Goal: Information Seeking & Learning: Learn about a topic

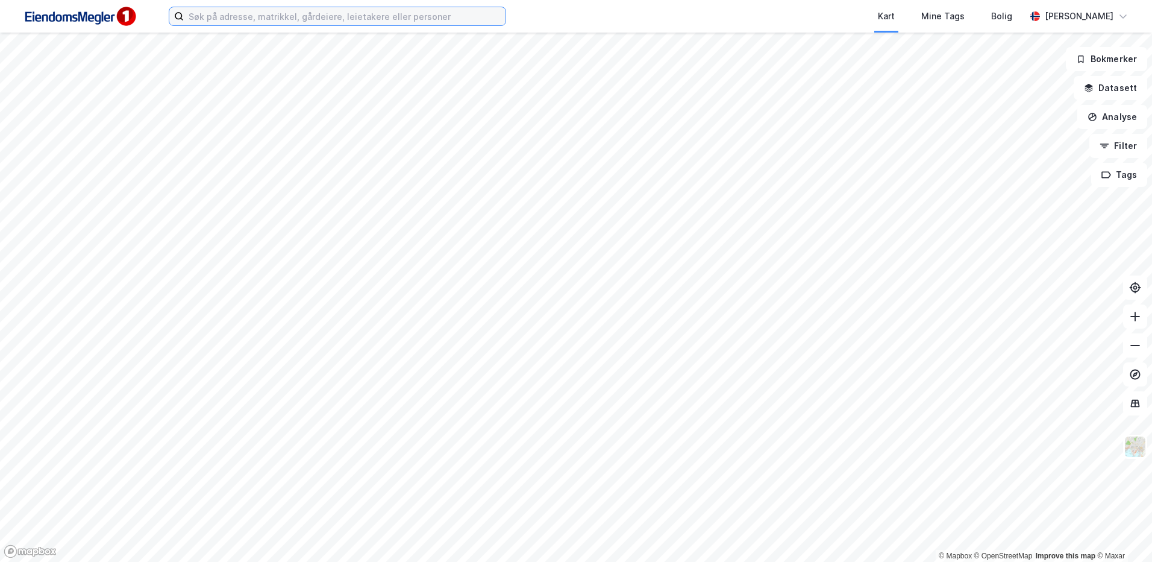
click at [242, 15] on input at bounding box center [345, 16] width 322 height 18
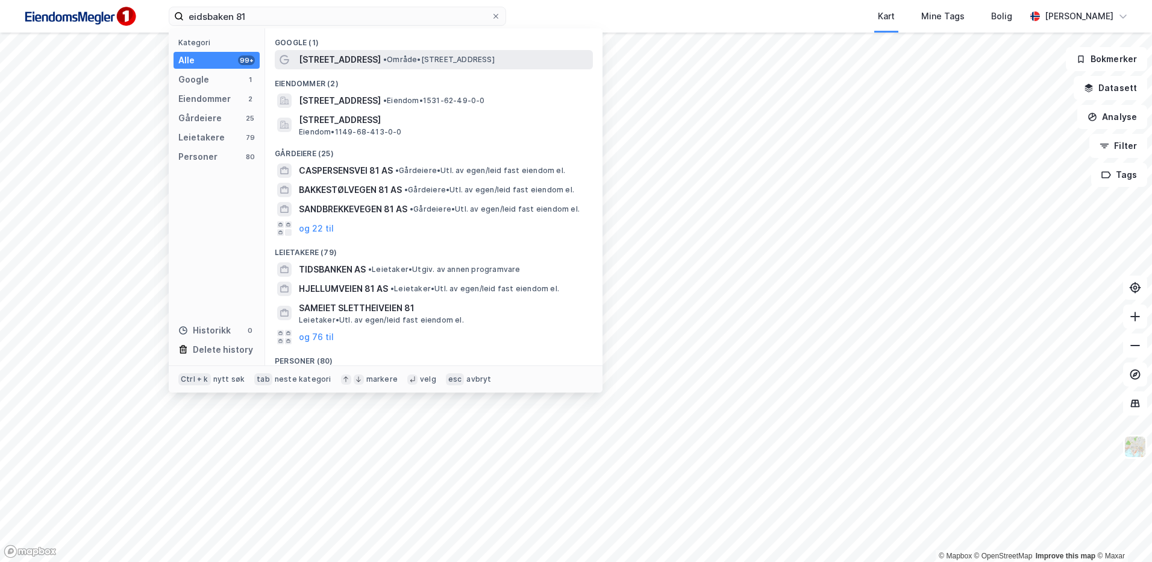
click at [400, 64] on span "• Område • Eidsbakken 81, 6037 Eidsnes" at bounding box center [438, 60] width 111 height 10
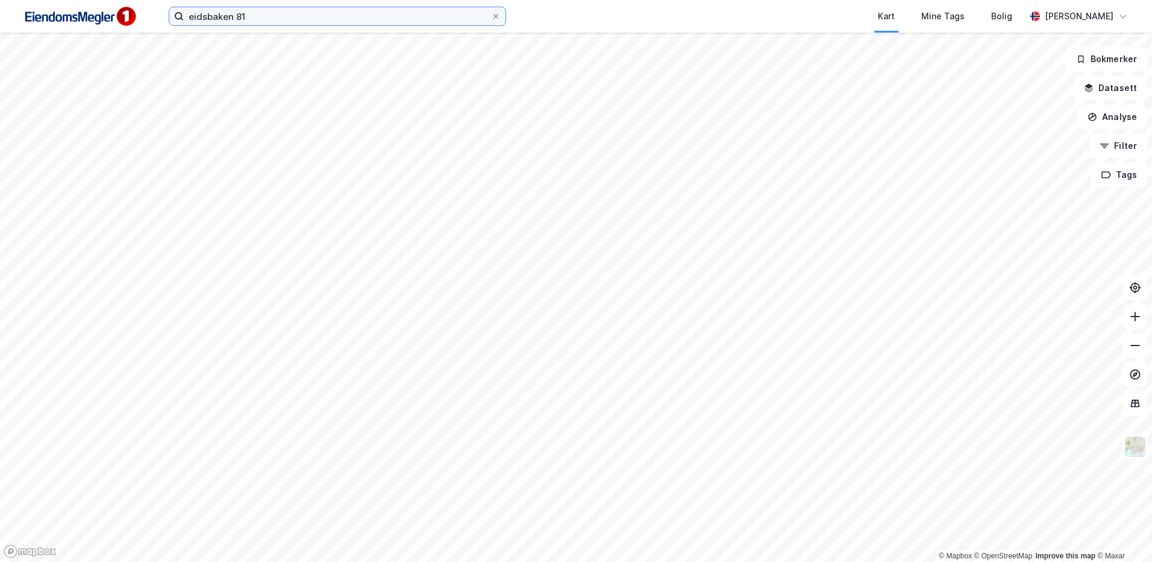
click at [275, 16] on input "eidsbaken 81" at bounding box center [337, 16] width 307 height 18
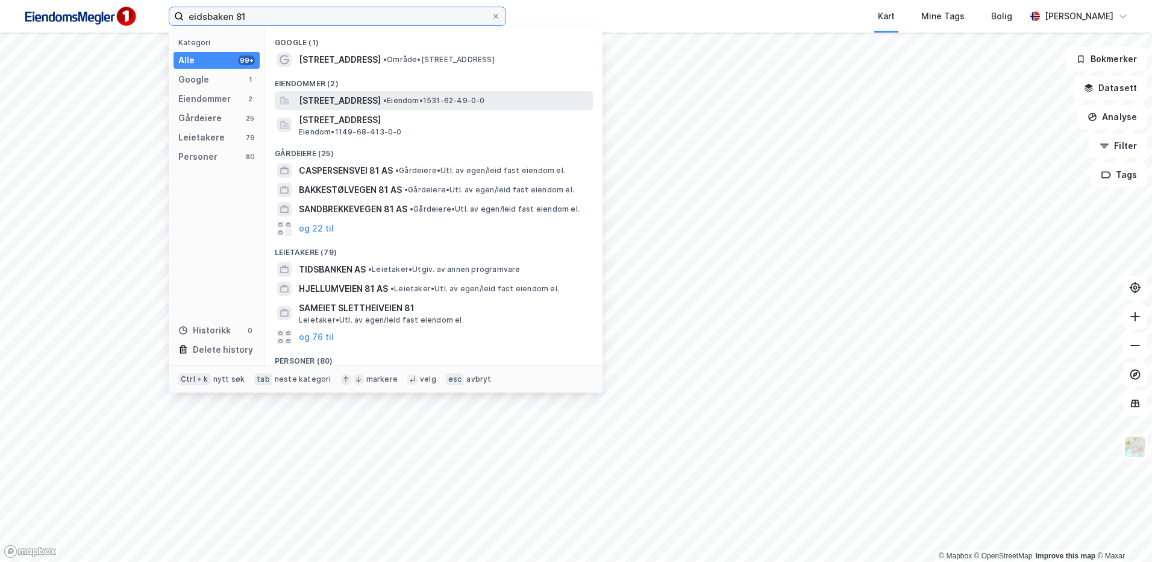
type input "eidsbaken 81"
click at [450, 102] on div "Eidsbakken 81, 6037, EIDSNES, SULA • Eiendom • 1531-62-49-0-0" at bounding box center [445, 100] width 292 height 14
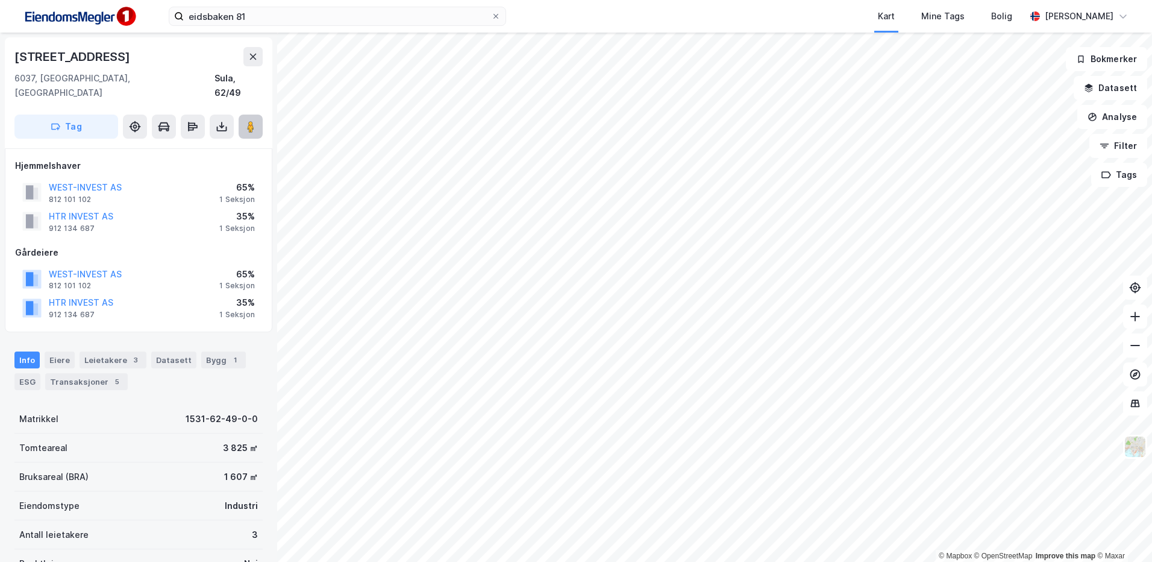
click at [245, 120] on button at bounding box center [251, 127] width 24 height 24
click at [97, 351] on div "Leietakere 3" at bounding box center [113, 359] width 67 height 17
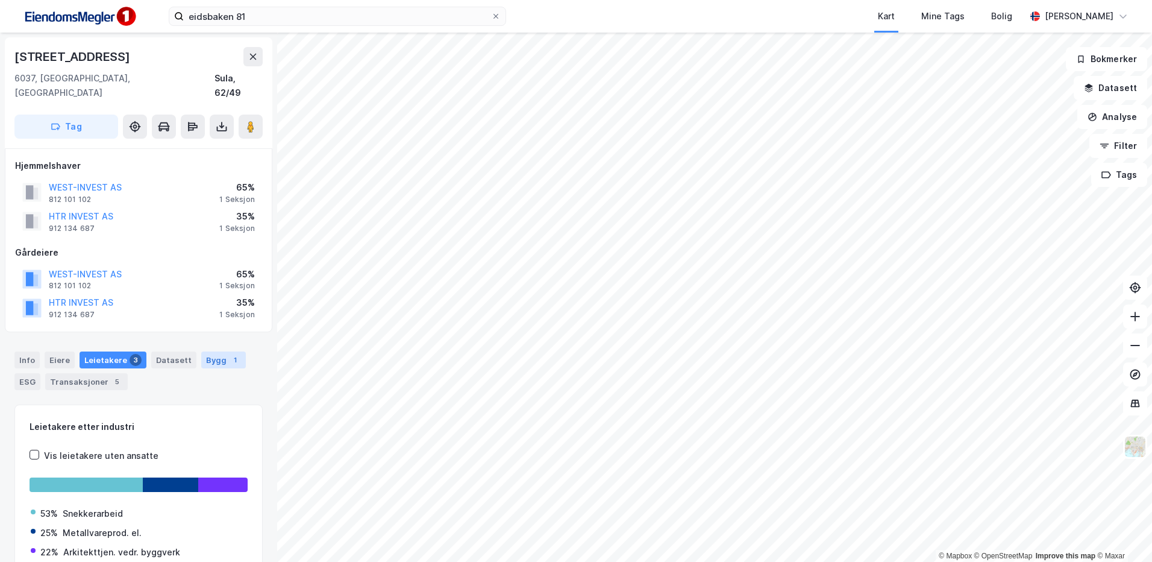
click at [216, 351] on div "Bygg 1" at bounding box center [223, 359] width 45 height 17
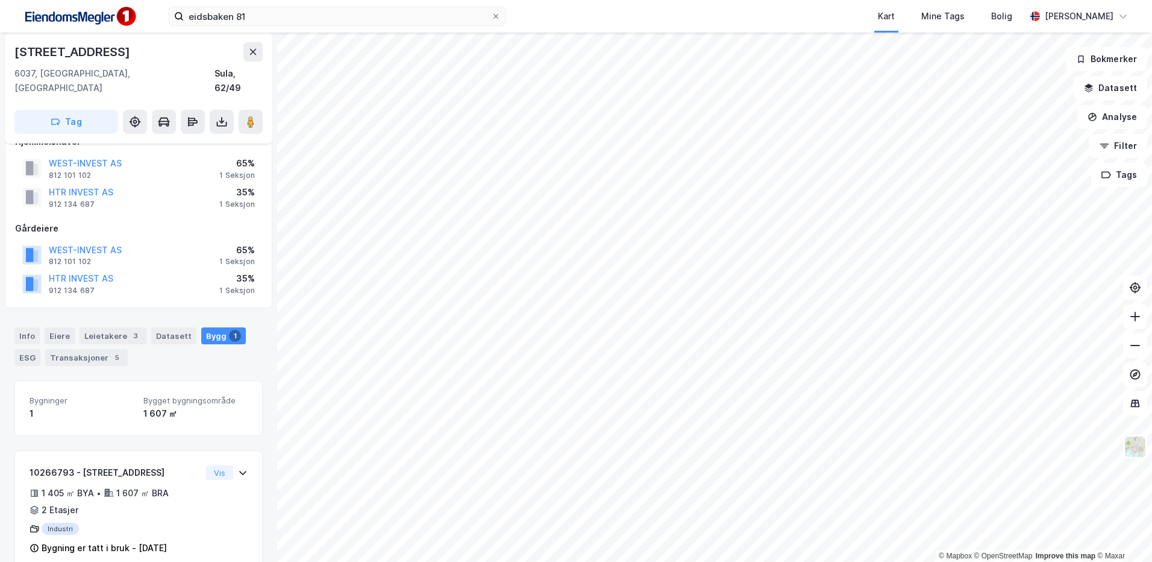
scroll to position [33, 0]
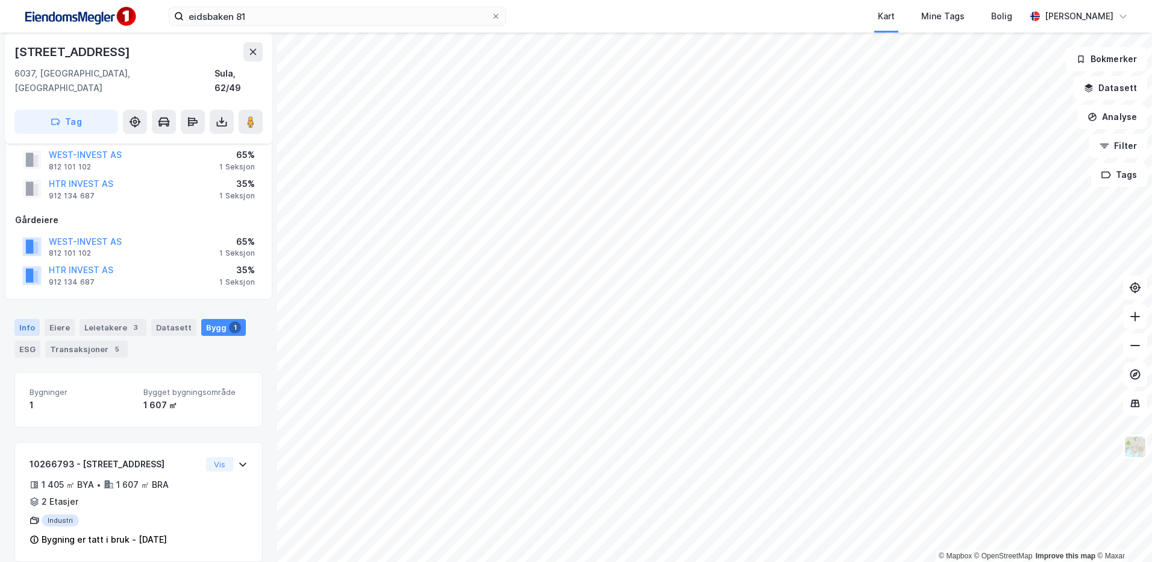
click at [24, 319] on div "Info" at bounding box center [26, 327] width 25 height 17
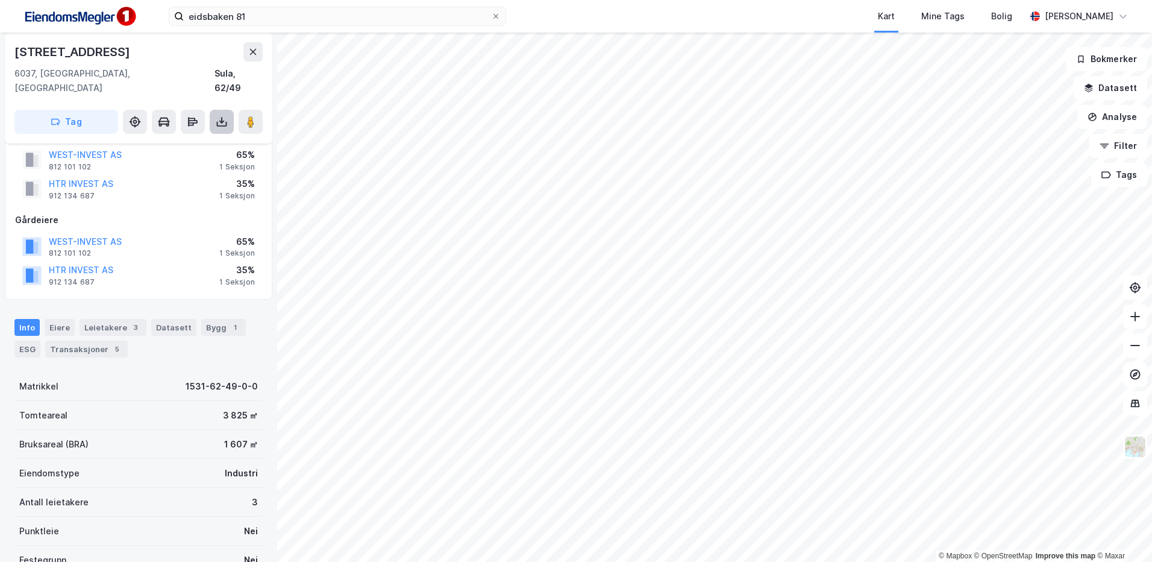
click at [225, 116] on icon at bounding box center [222, 122] width 12 height 12
click at [212, 136] on div "Last ned grunnbok" at bounding box center [169, 145] width 128 height 19
click at [202, 160] on div "Last ned matrikkelrapport" at bounding box center [176, 165] width 99 height 10
click at [187, 160] on div "Last ned matrikkelrapport" at bounding box center [176, 165] width 99 height 10
click at [176, 138] on div "Last ned grunnbok" at bounding box center [169, 145] width 128 height 19
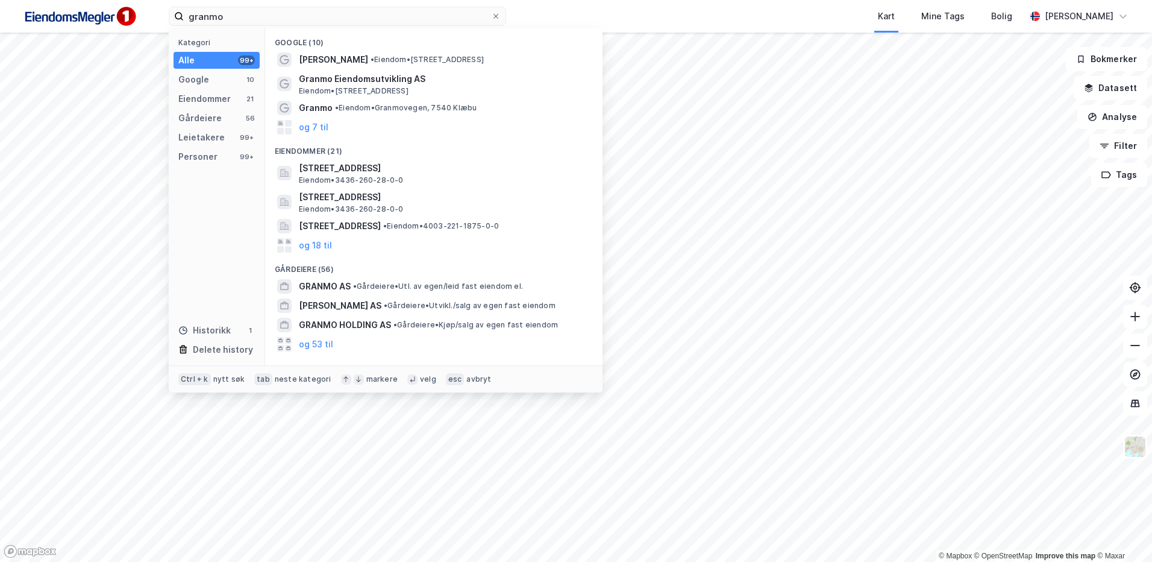
click at [736, 25] on div "Kart Mine Tags Bolig" at bounding box center [795, 16] width 462 height 33
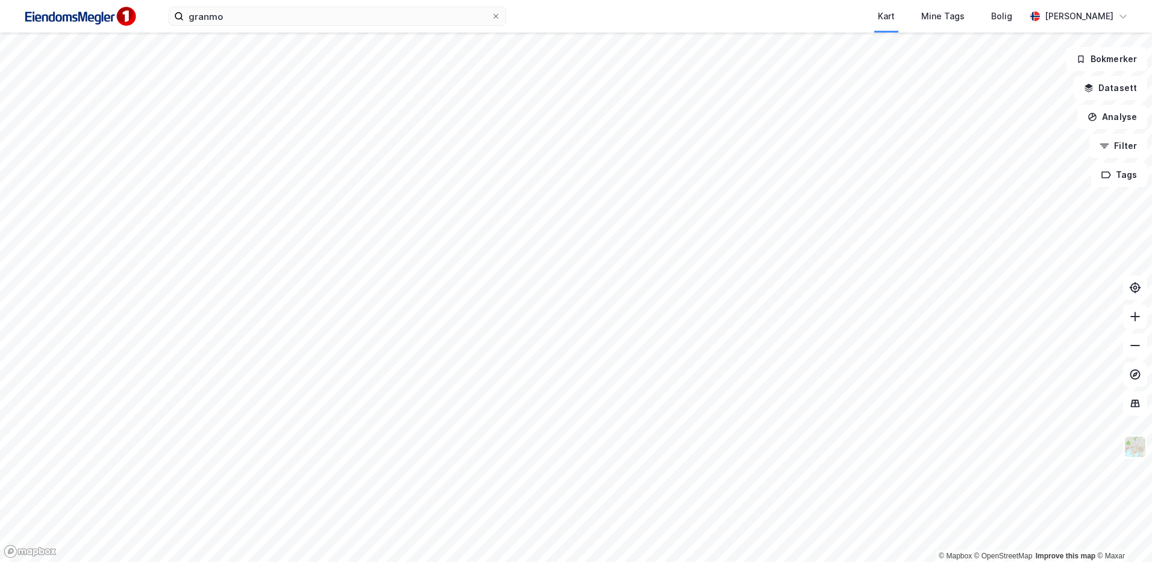
click at [552, 0] on html "granmo Kart Mine Tags Bolig [PERSON_NAME] © Mapbox © OpenStreetMap Improve this…" at bounding box center [576, 281] width 1152 height 562
click at [321, 561] on html "granmo Kart Mine Tags Bolig Stine Grønnhaug © Mapbox © OpenStreetMap Improve th…" at bounding box center [576, 281] width 1152 height 562
click at [293, 561] on html "granmo Kart Mine Tags Bolig Stine Grønnhaug © Mapbox © OpenStreetMap Improve th…" at bounding box center [576, 281] width 1152 height 562
click at [1135, 438] on img at bounding box center [1135, 446] width 23 height 23
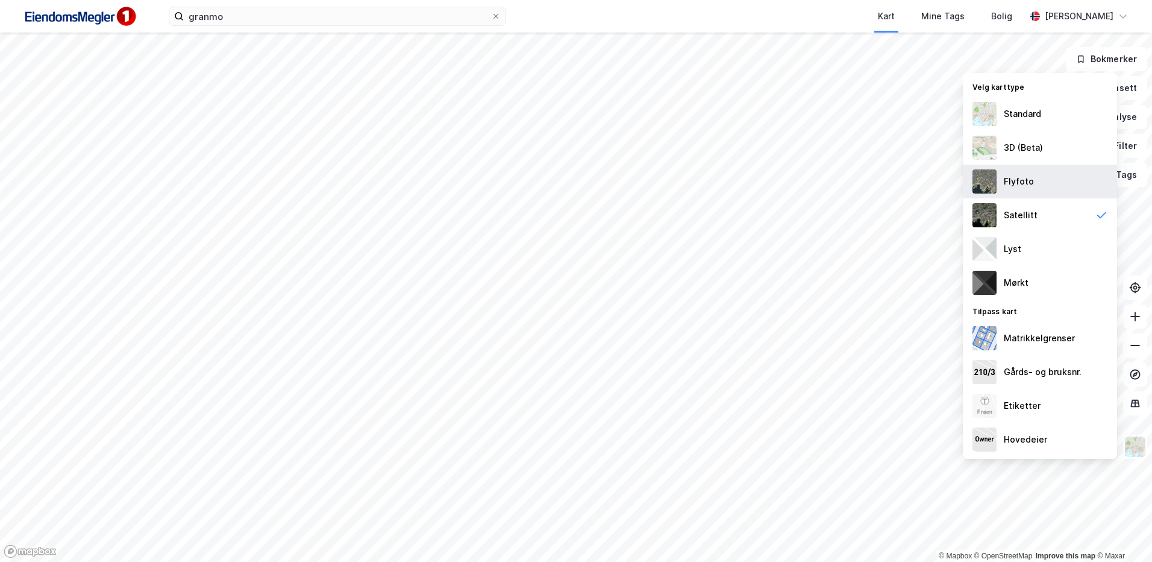
click at [1034, 186] on div "Flyfoto" at bounding box center [1040, 182] width 154 height 34
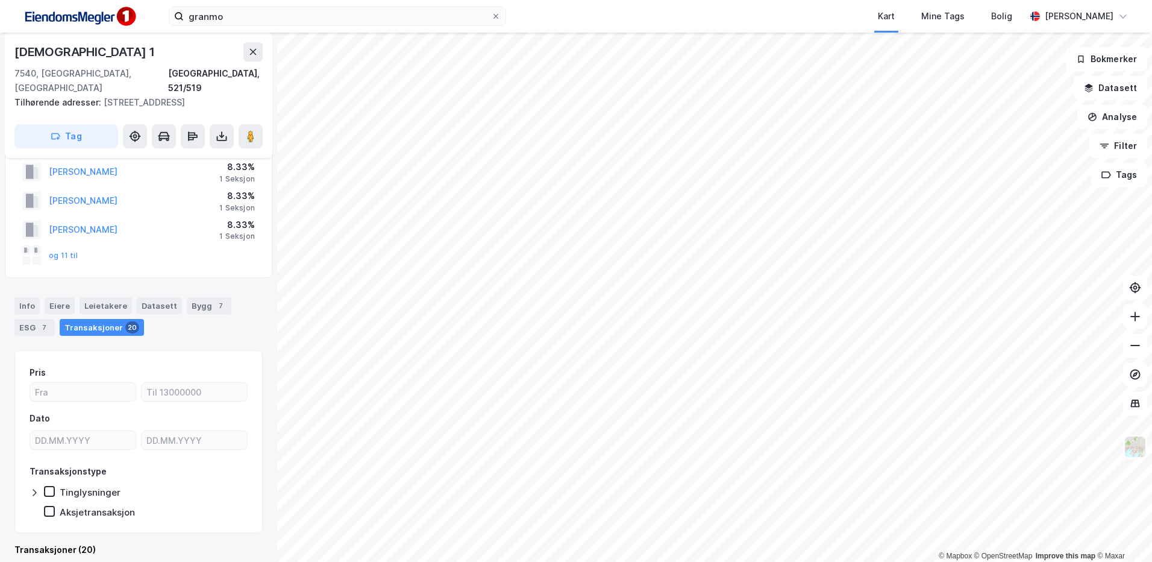
scroll to position [95, 0]
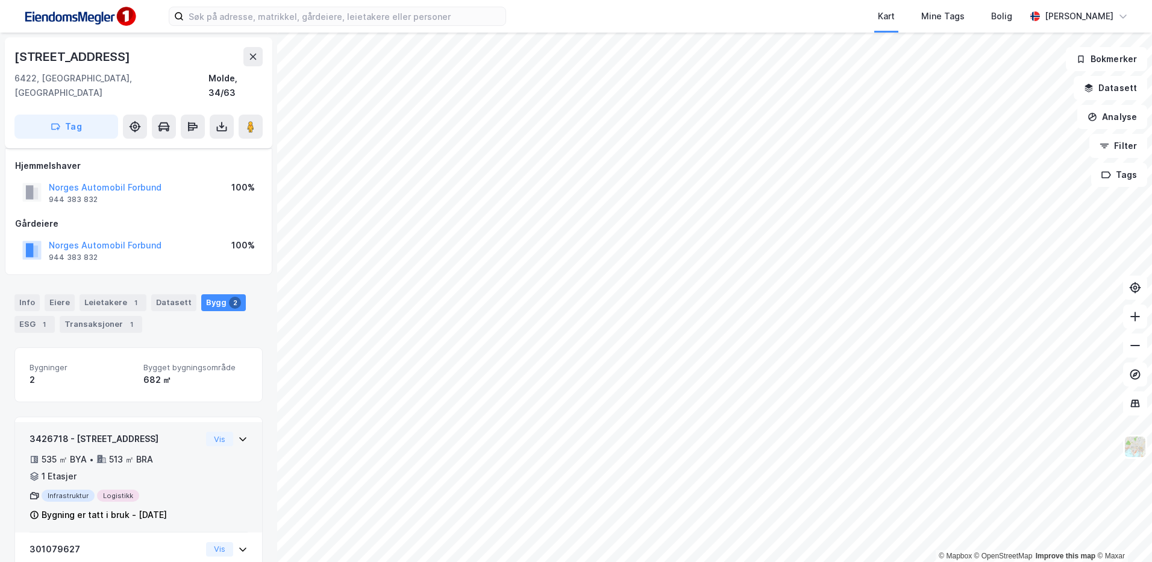
scroll to position [99, 0]
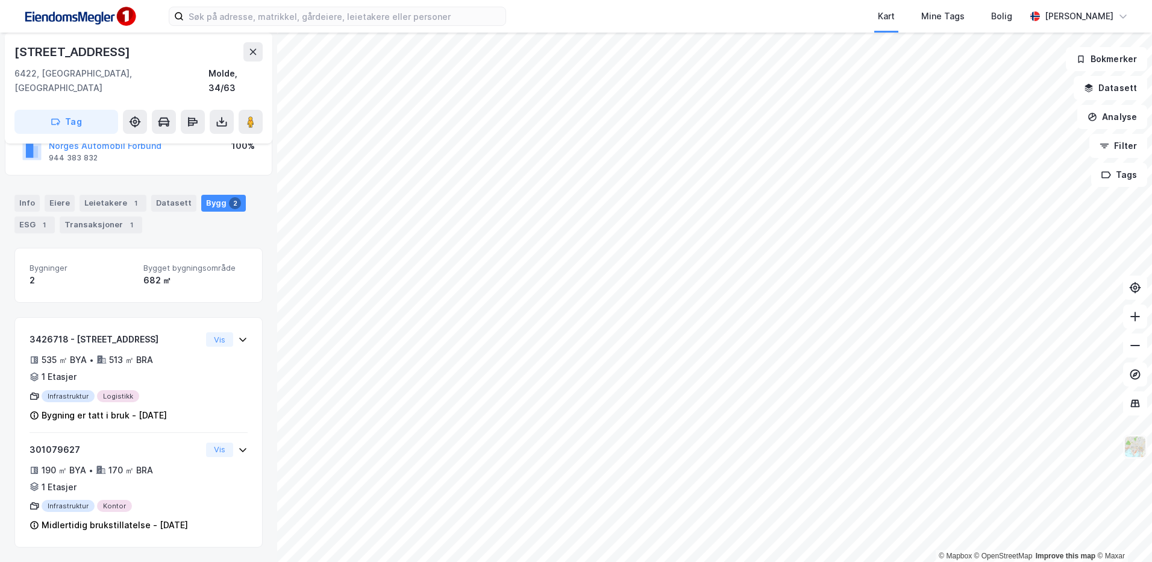
click at [1127, 454] on img at bounding box center [1135, 446] width 23 height 23
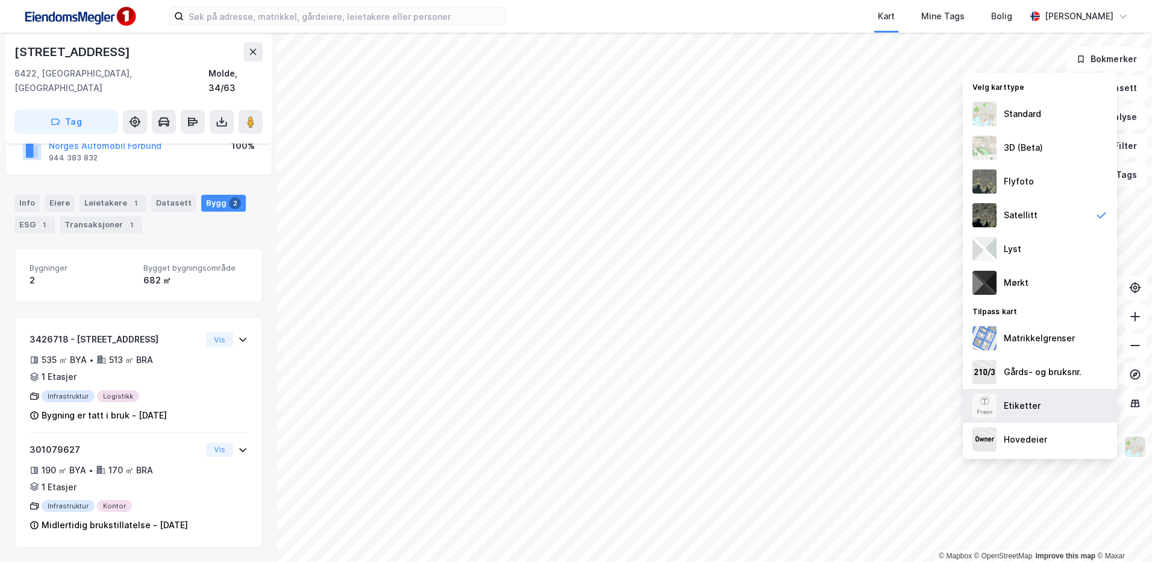
click at [1017, 395] on div "Etiketter" at bounding box center [1040, 406] width 154 height 34
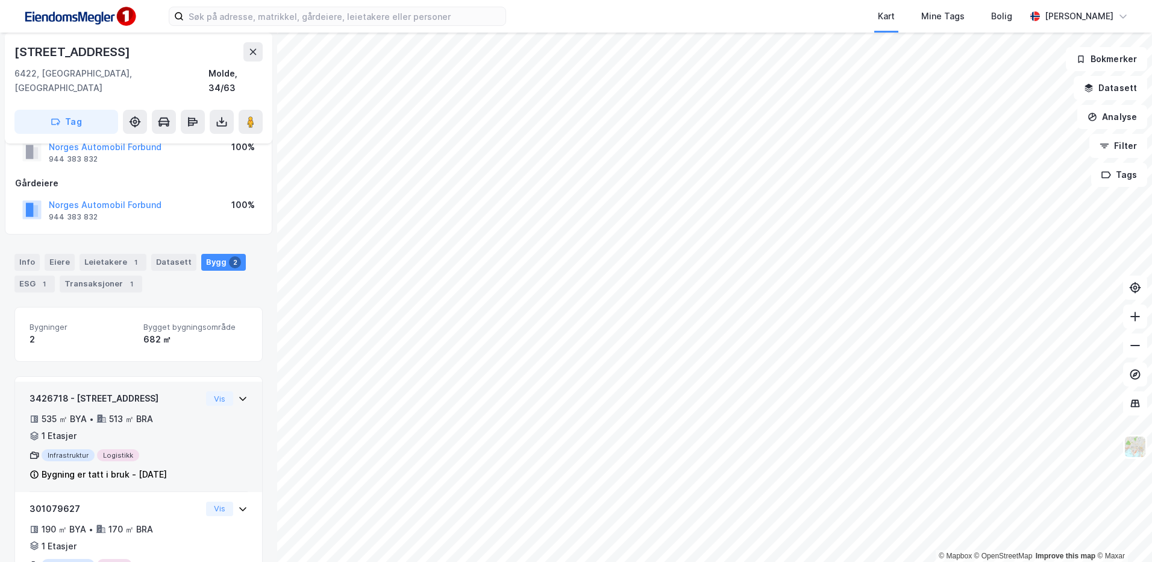
scroll to position [0, 0]
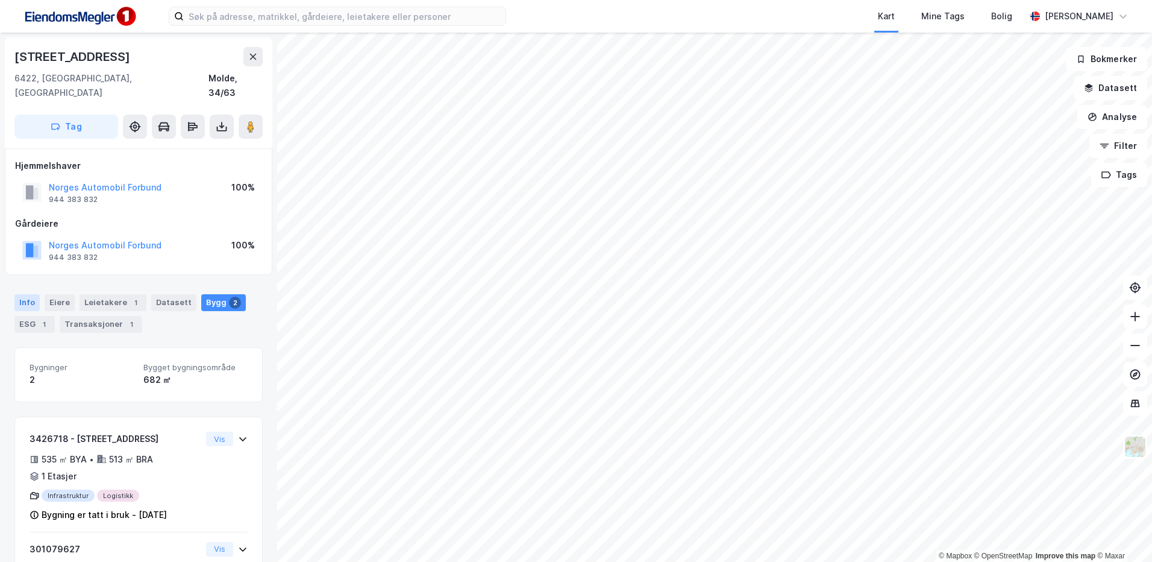
click at [27, 294] on div "Info" at bounding box center [26, 302] width 25 height 17
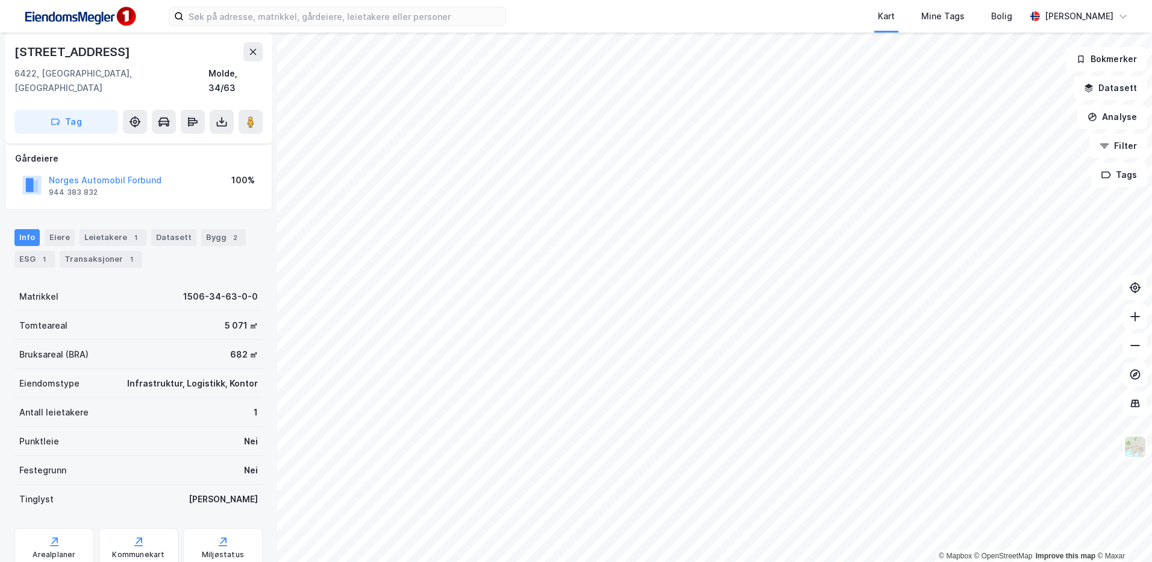
scroll to position [95, 0]
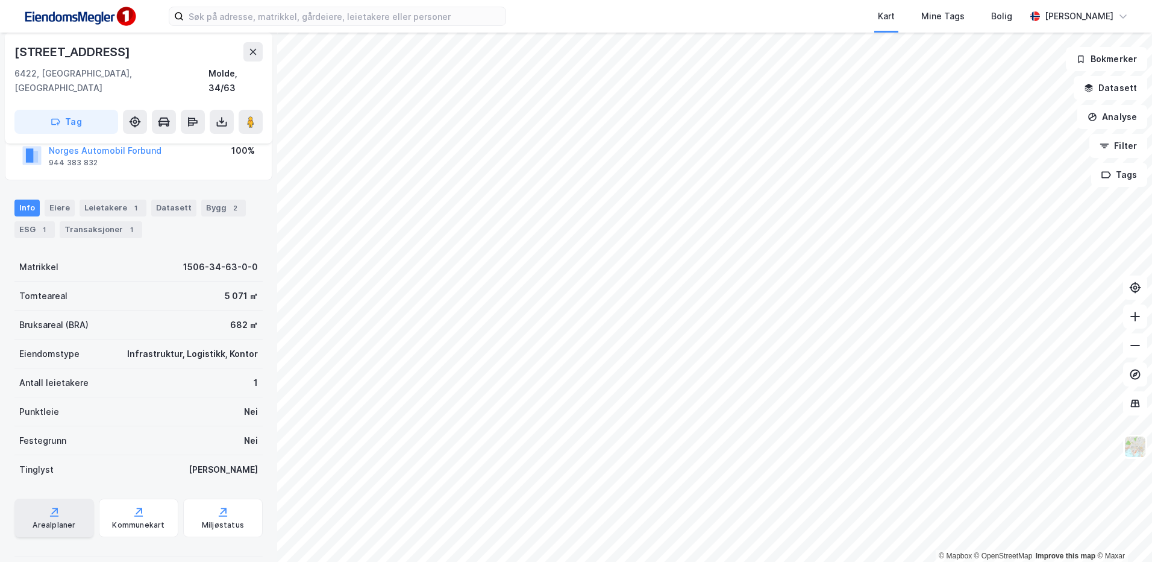
click at [62, 520] on div "Arealplaner" at bounding box center [54, 525] width 43 height 10
click at [65, 281] on div "Tomteareal 5 071 ㎡" at bounding box center [138, 295] width 248 height 29
click at [204, 199] on div "Bygg 2" at bounding box center [223, 207] width 45 height 17
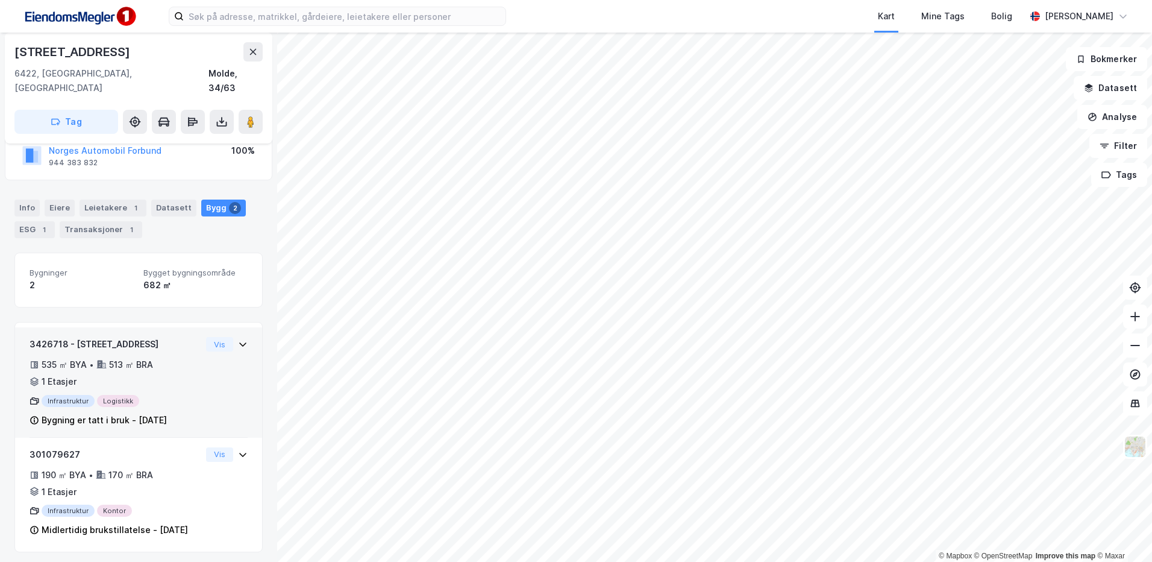
scroll to position [99, 0]
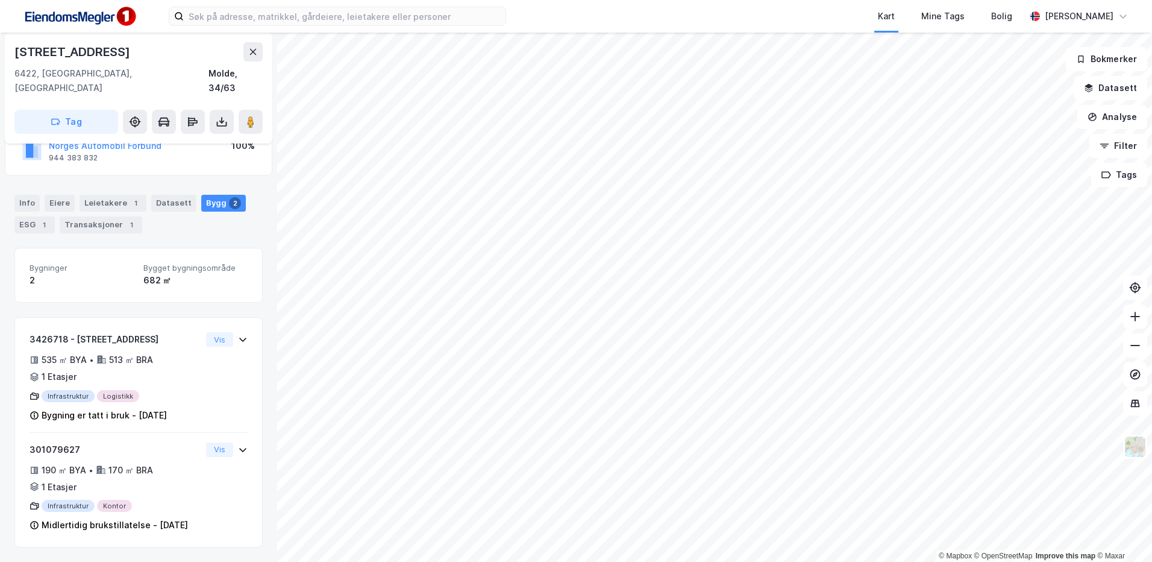
drag, startPoint x: 46, startPoint y: 210, endPoint x: 51, endPoint y: 219, distance: 10.2
click at [46, 219] on div "1" at bounding box center [44, 225] width 12 height 12
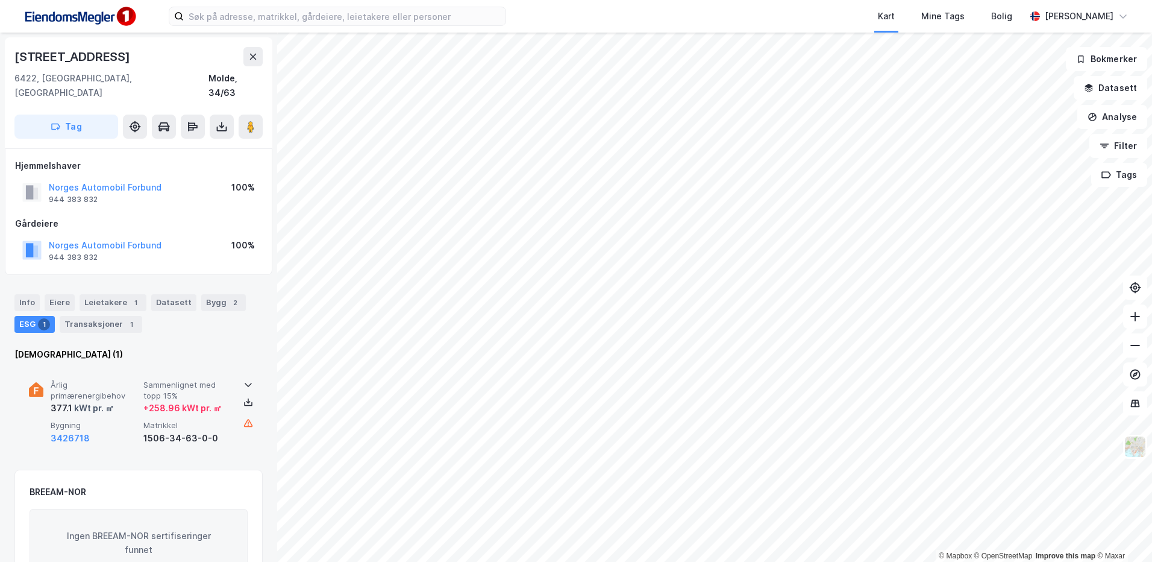
click at [145, 431] on div "1506-34-63-0-0" at bounding box center [187, 438] width 88 height 14
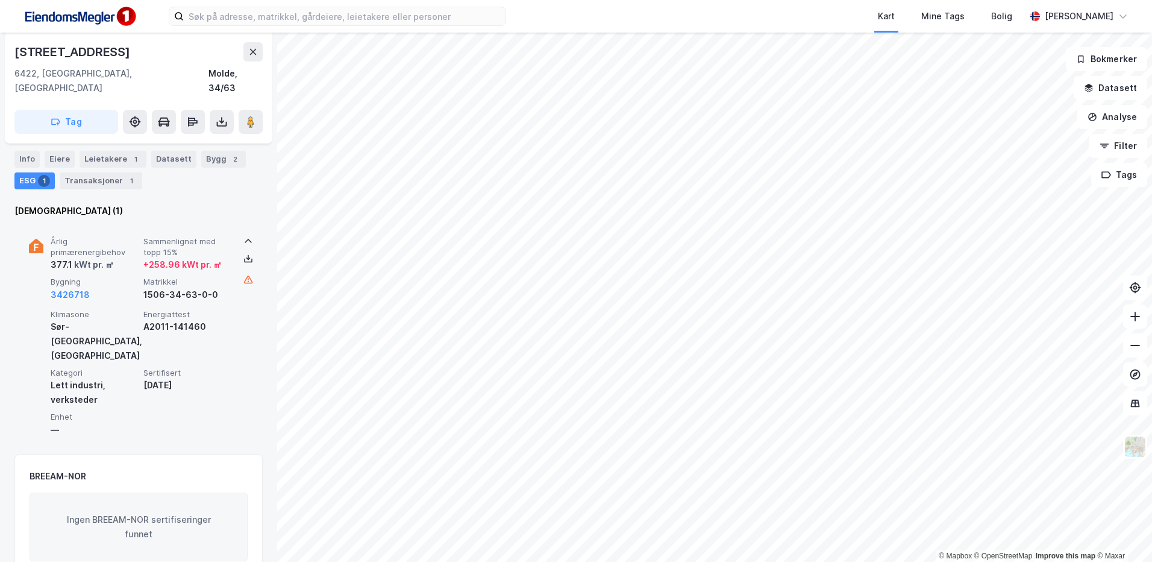
scroll to position [60, 0]
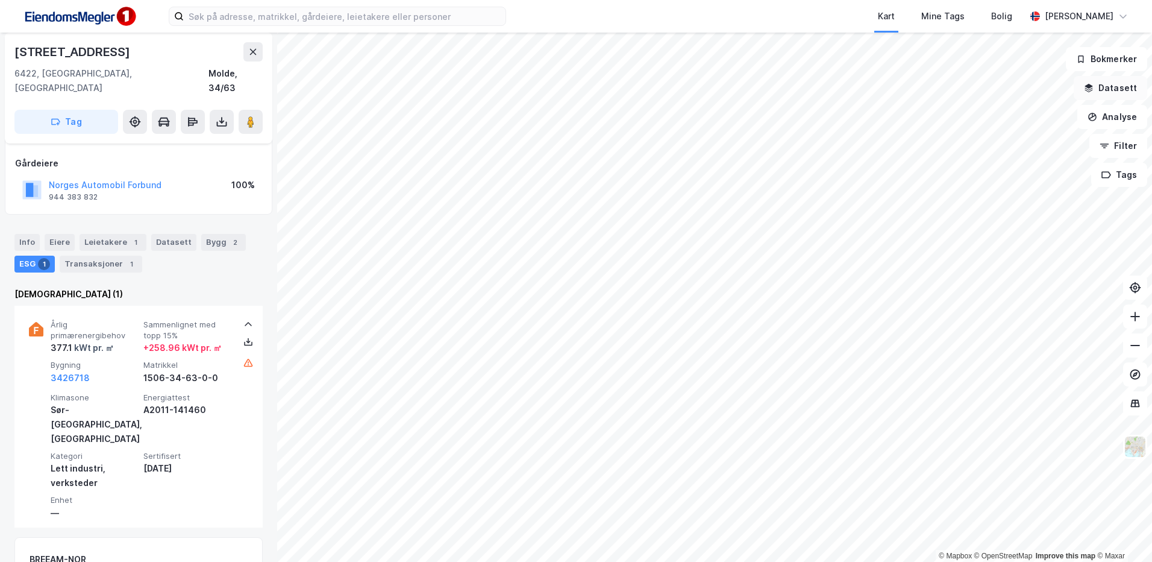
click at [1125, 89] on button "Datasett" at bounding box center [1111, 88] width 74 height 24
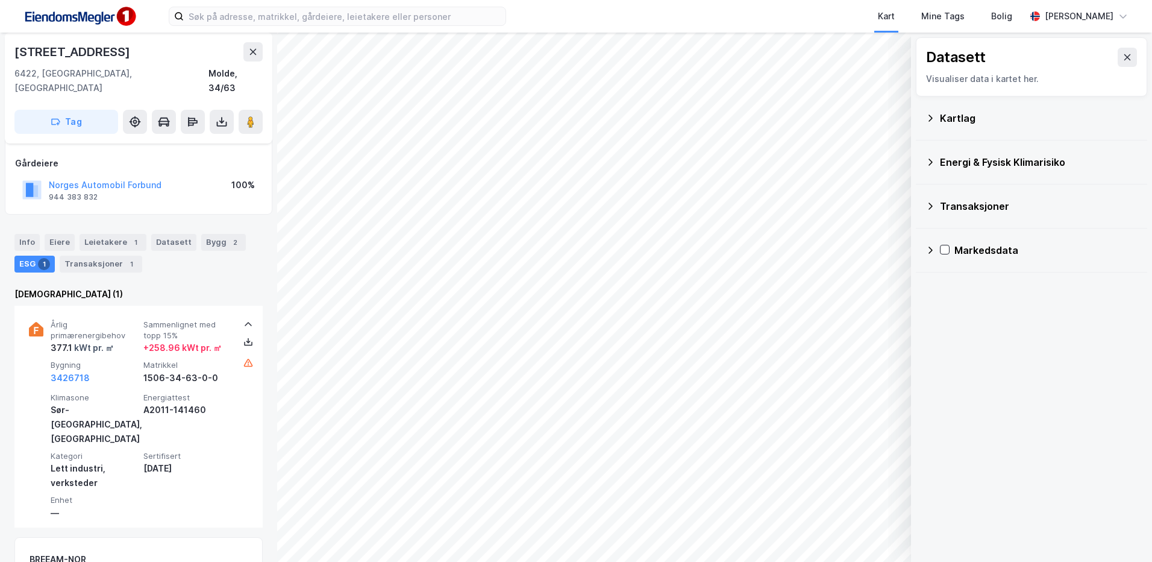
click at [1015, 113] on div "Kartlag" at bounding box center [1039, 118] width 198 height 14
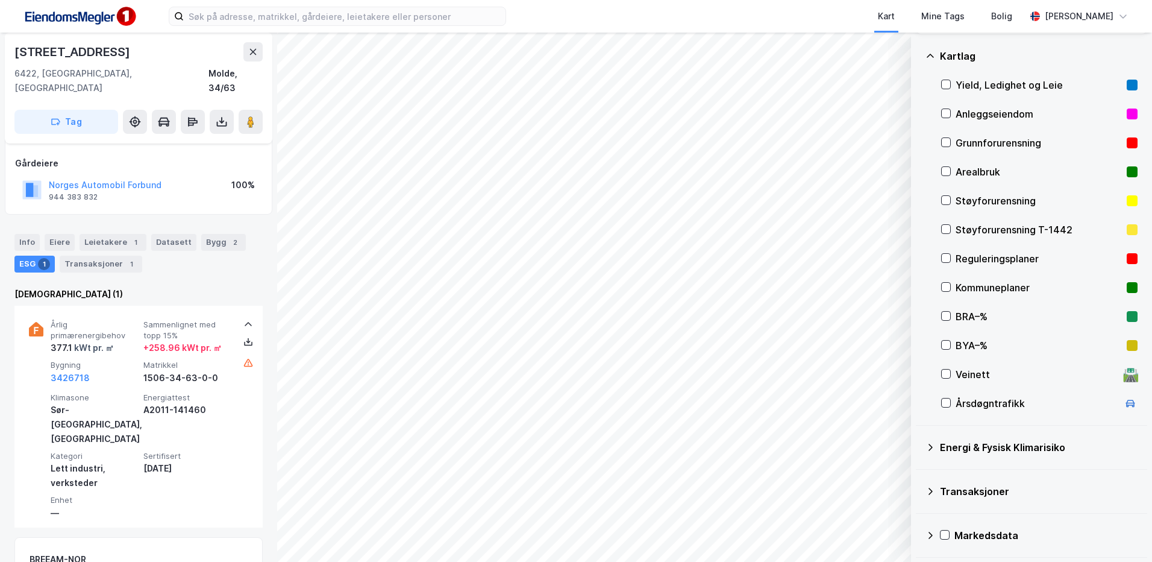
scroll to position [63, 0]
click at [966, 52] on div "Kartlag" at bounding box center [1039, 55] width 198 height 14
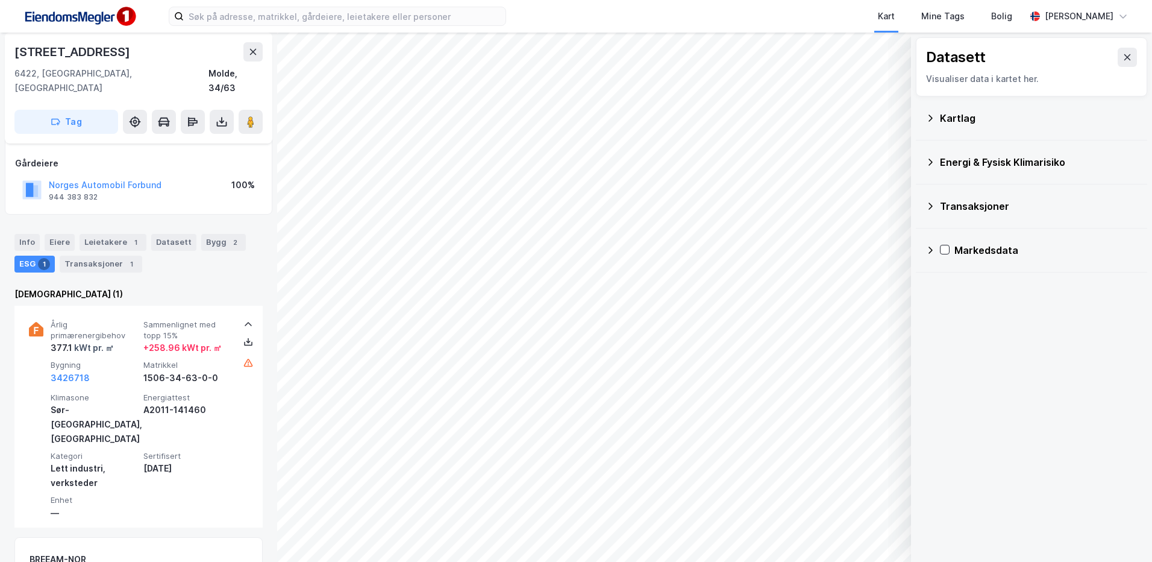
scroll to position [0, 0]
click at [973, 66] on div "Datasett" at bounding box center [956, 57] width 60 height 19
click at [983, 115] on div "Kartlag" at bounding box center [1039, 118] width 198 height 14
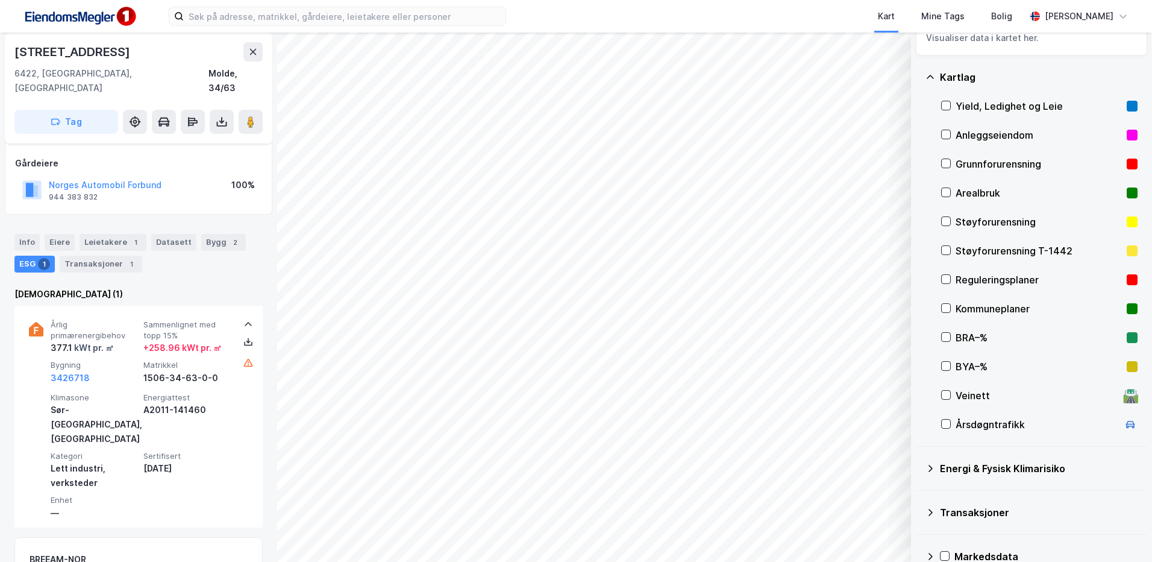
scroll to position [63, 0]
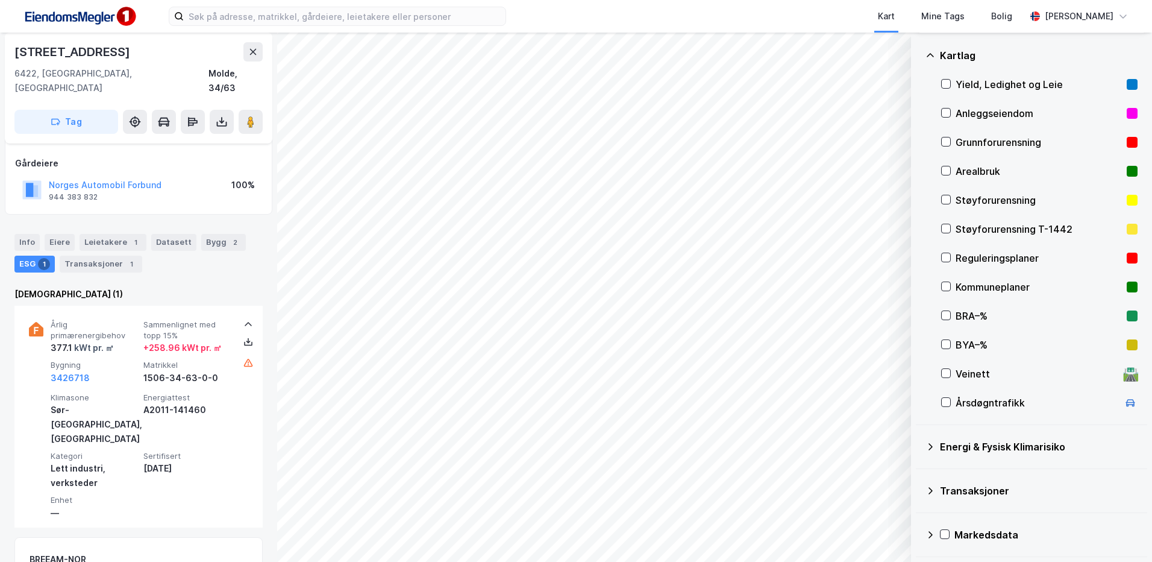
click at [964, 536] on div "Markedsdata" at bounding box center [1046, 534] width 183 height 14
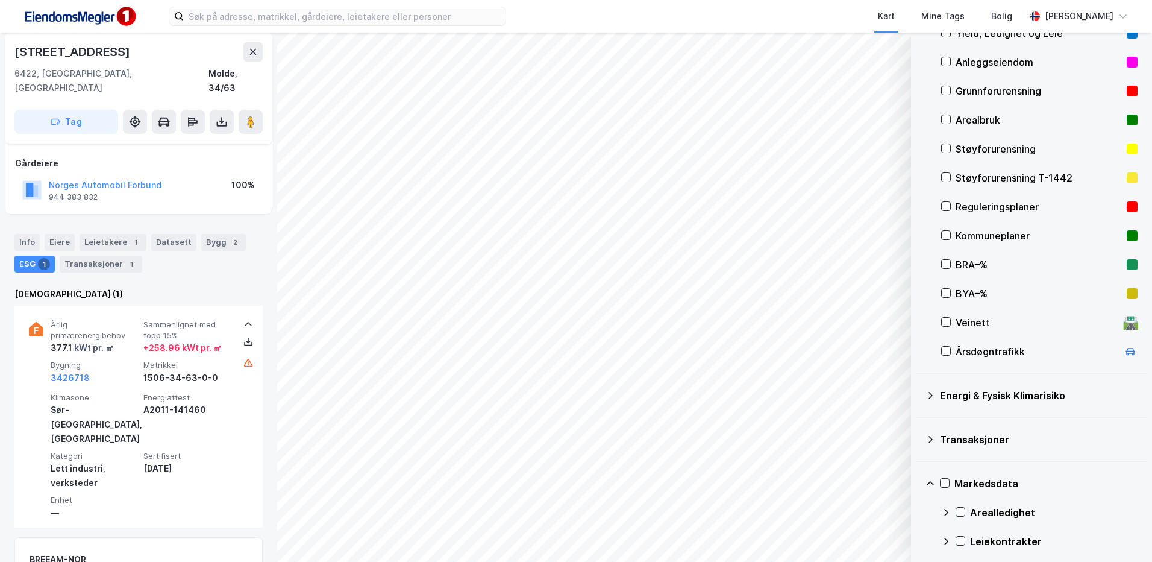
scroll to position [178, 0]
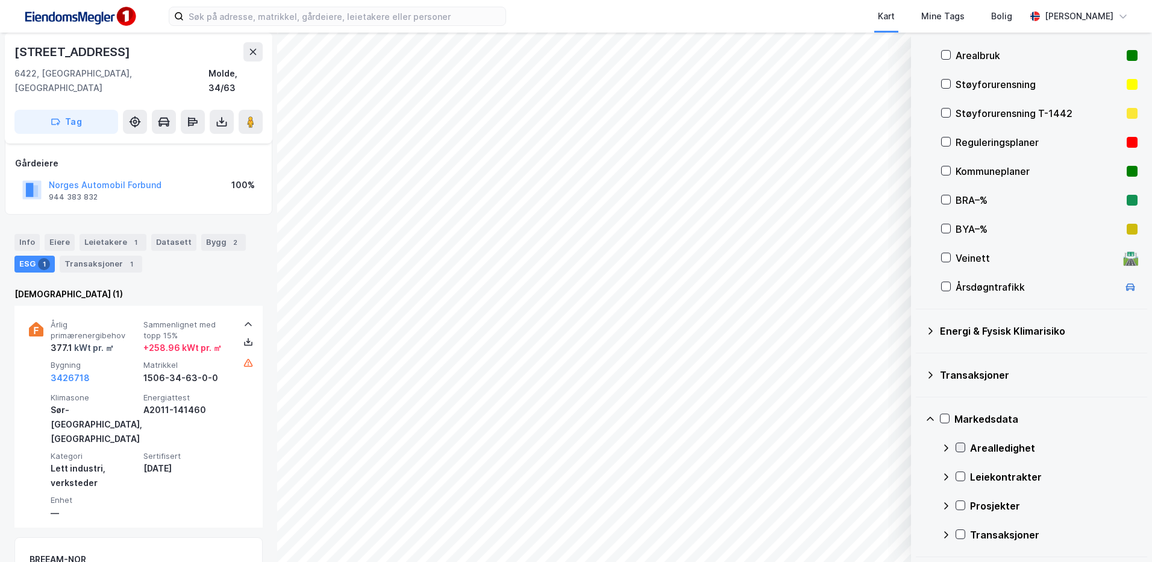
click at [961, 449] on icon at bounding box center [961, 447] width 7 height 4
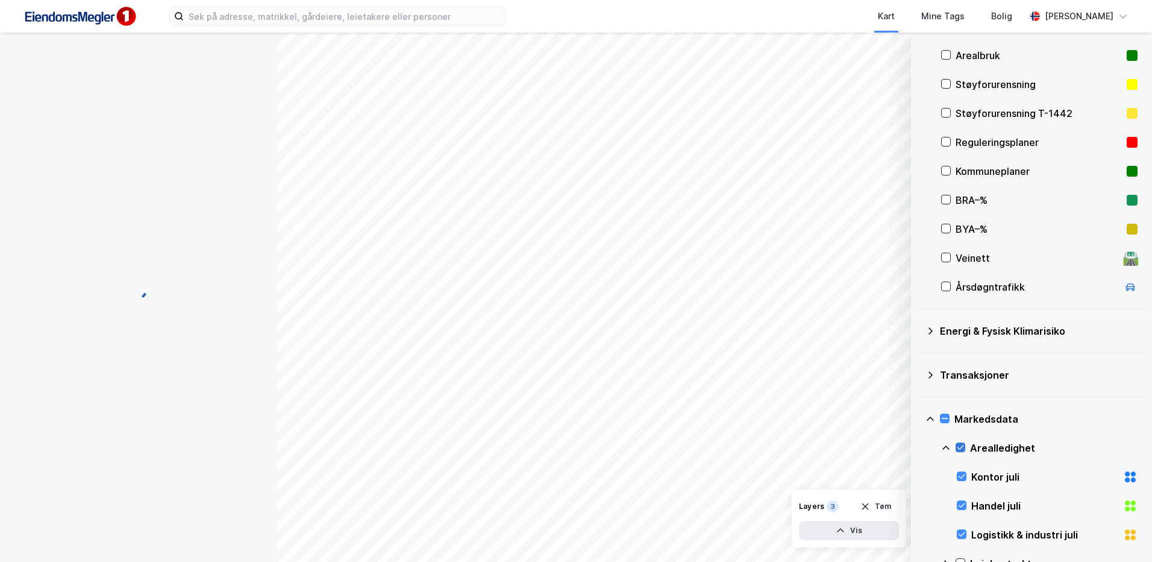
scroll to position [0, 0]
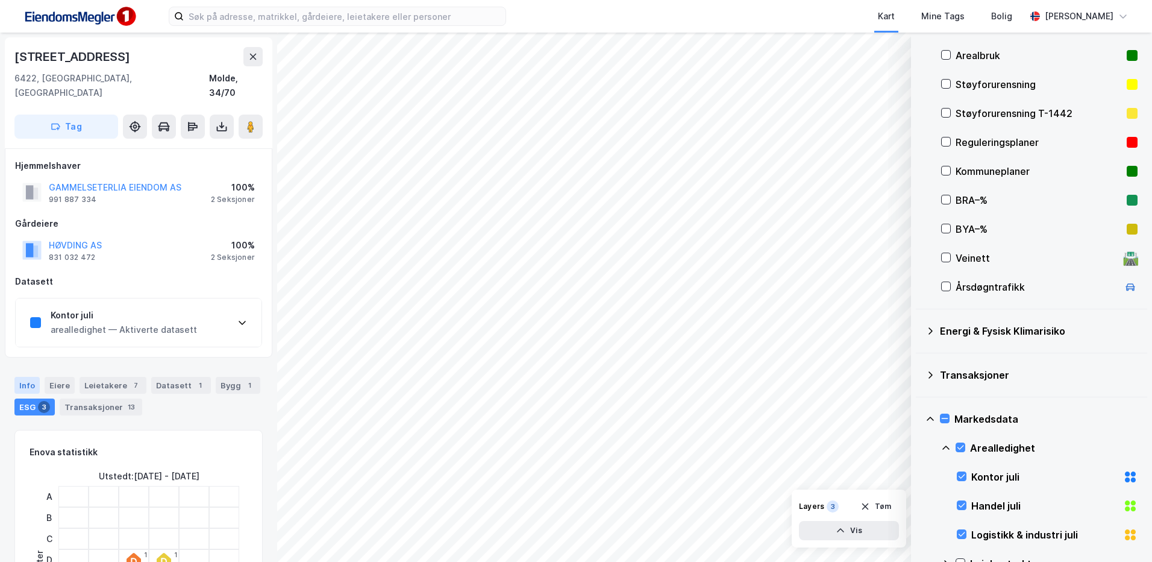
click at [24, 377] on div "Info" at bounding box center [26, 385] width 25 height 17
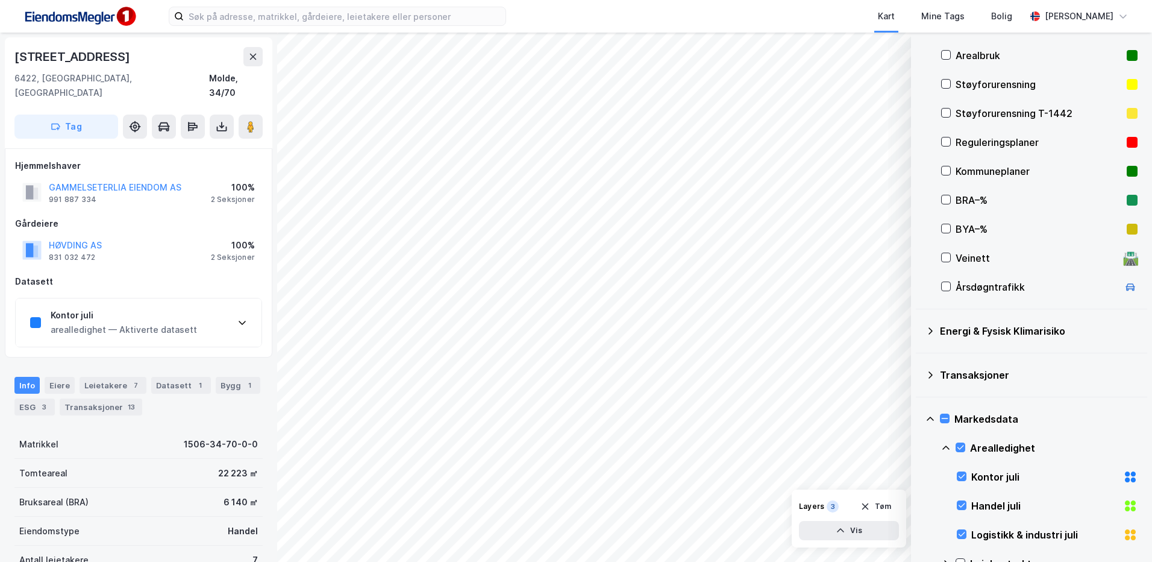
click at [22, 377] on div "Info" at bounding box center [26, 385] width 25 height 17
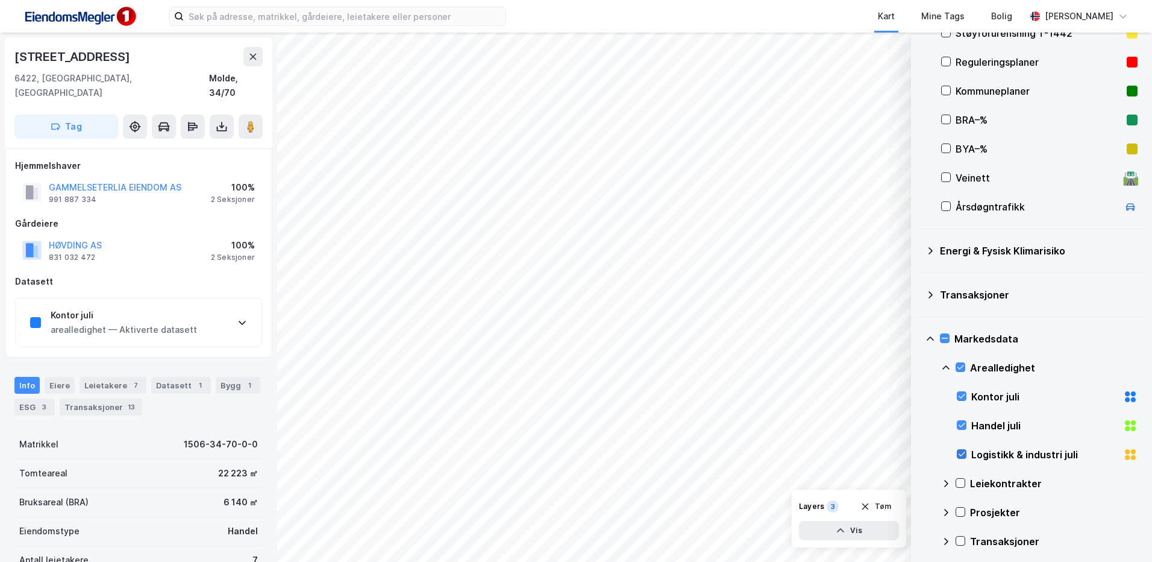
scroll to position [265, 0]
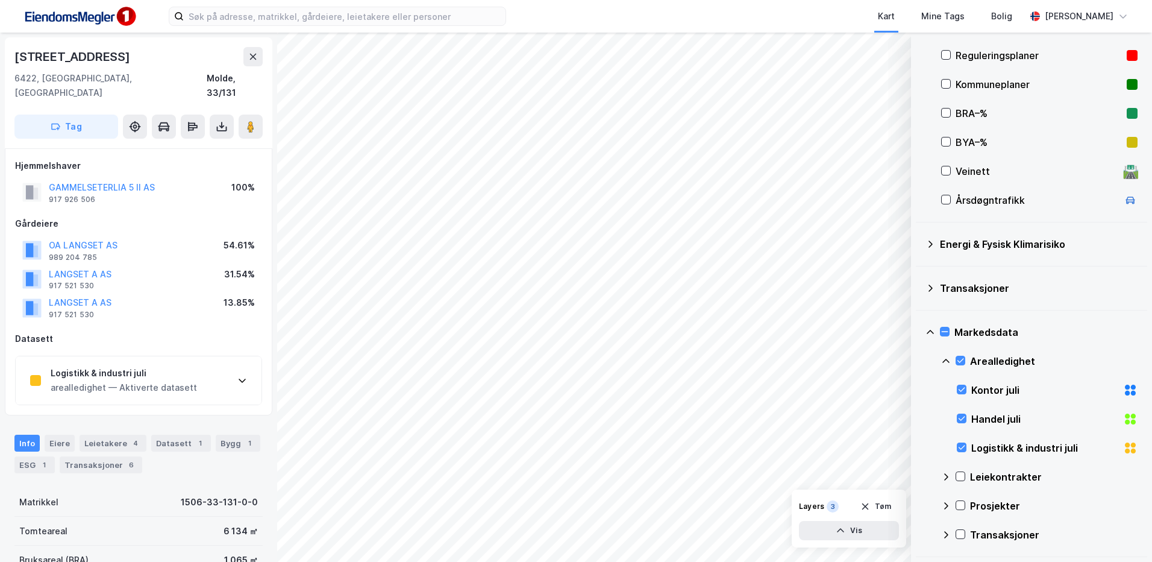
scroll to position [1, 0]
click at [211, 384] on div "Logistikk & industri juli arealledighet — Aktiverte datasett" at bounding box center [139, 380] width 246 height 48
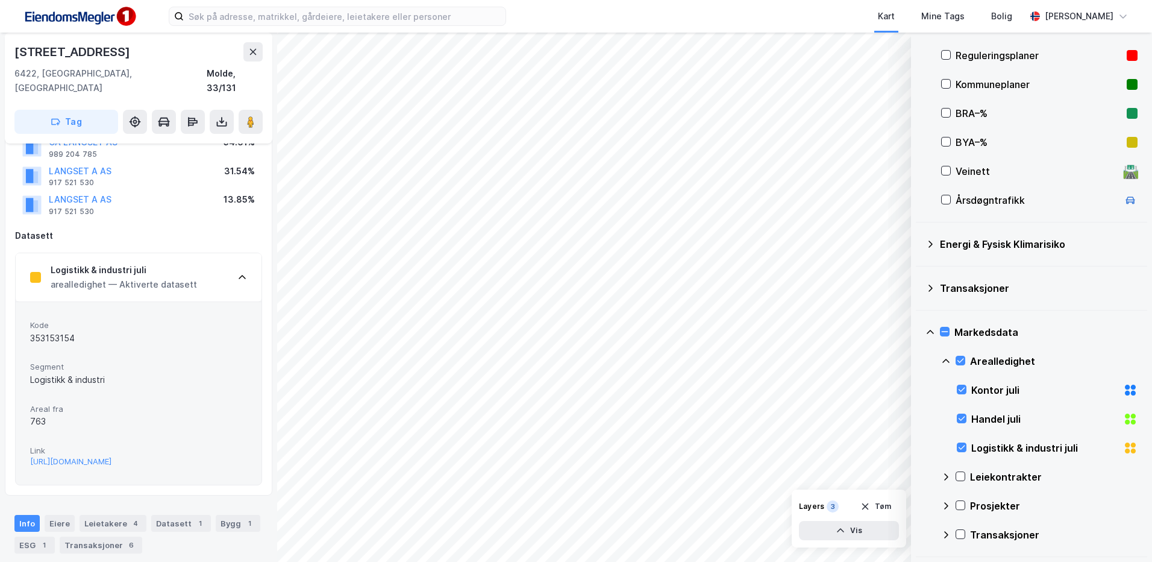
scroll to position [121, 0]
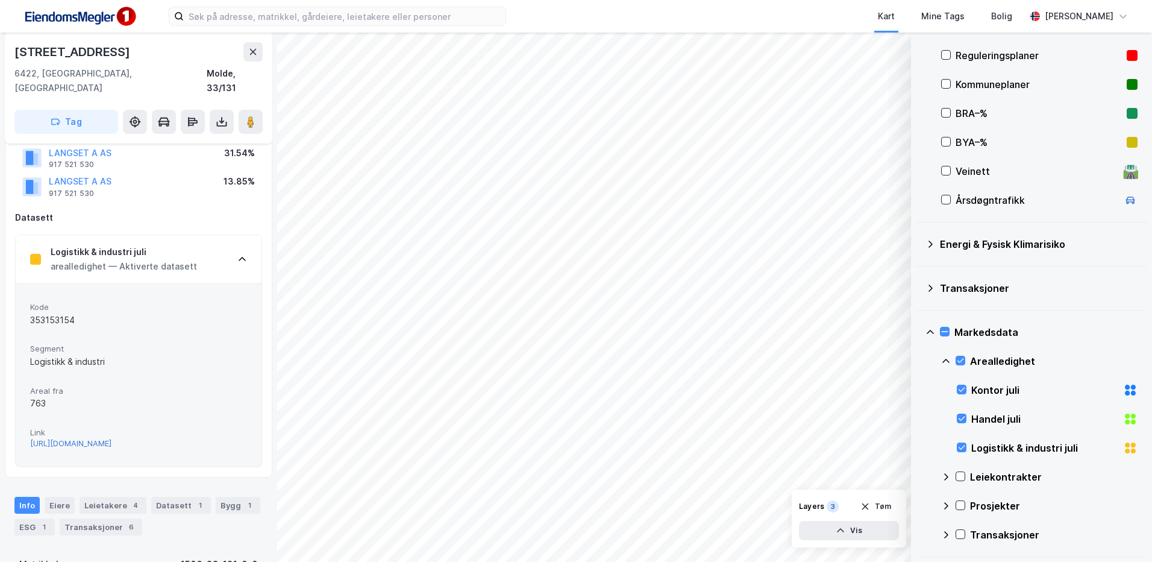
click at [89, 438] on div "[URL][DOMAIN_NAME]" at bounding box center [70, 443] width 81 height 10
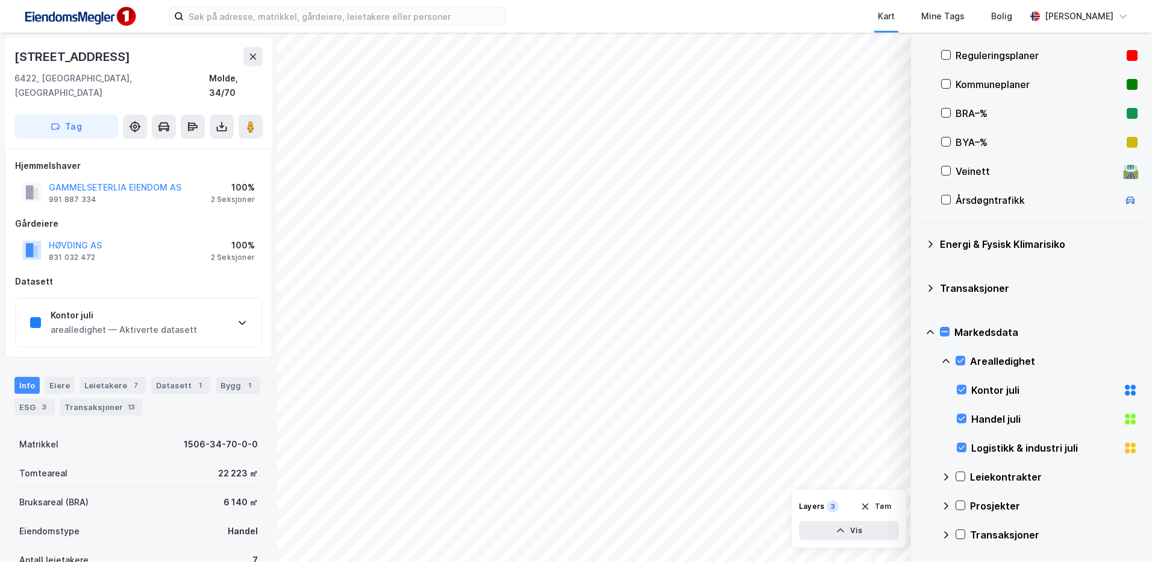
click at [160, 322] on div "arealledighet — Aktiverte datasett" at bounding box center [124, 329] width 146 height 14
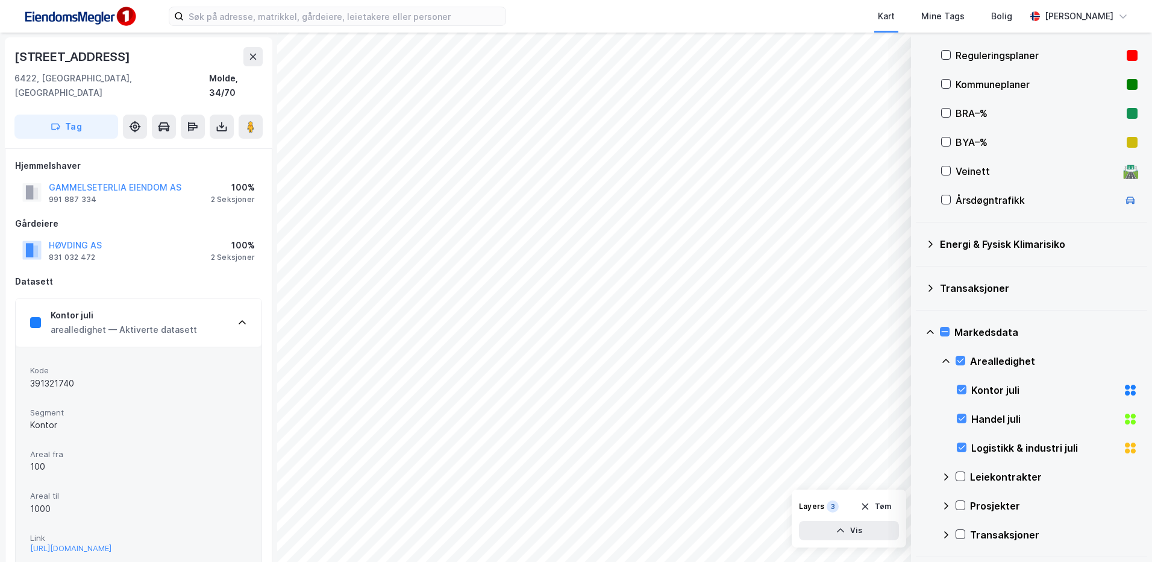
scroll to position [60, 0]
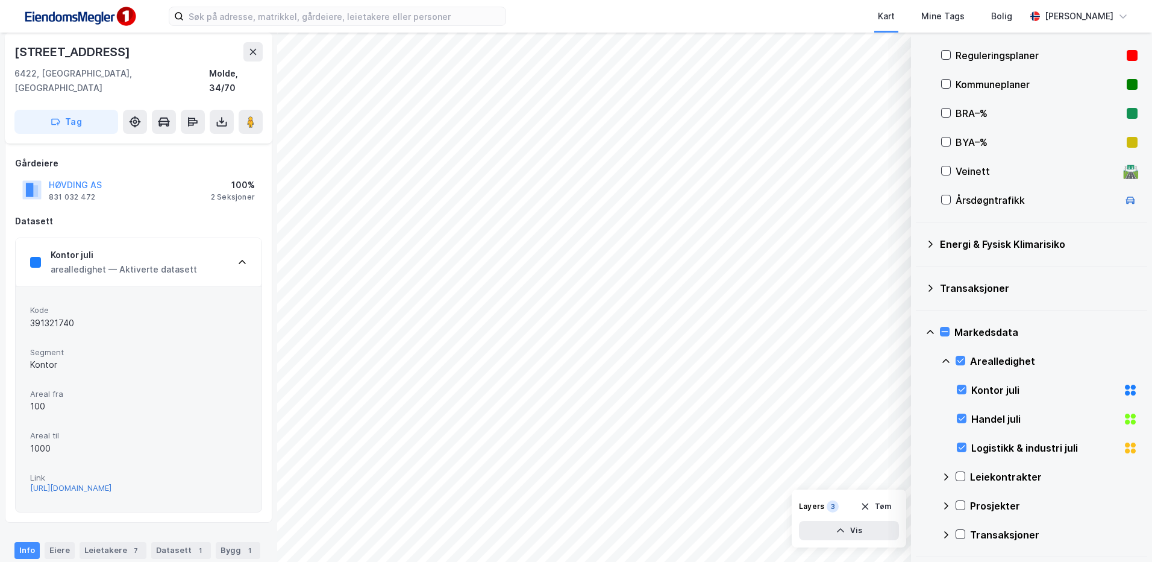
click at [104, 483] on div "[URL][DOMAIN_NAME]" at bounding box center [70, 488] width 81 height 10
click at [952, 330] on div "Markedsdata" at bounding box center [1032, 332] width 212 height 29
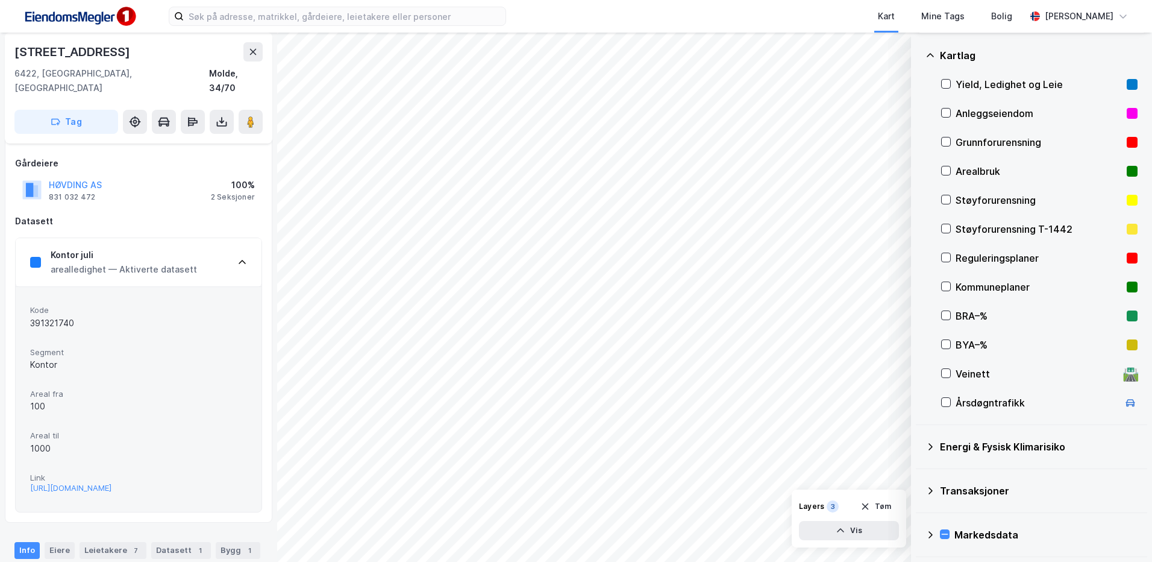
click at [932, 536] on icon at bounding box center [931, 535] width 10 height 10
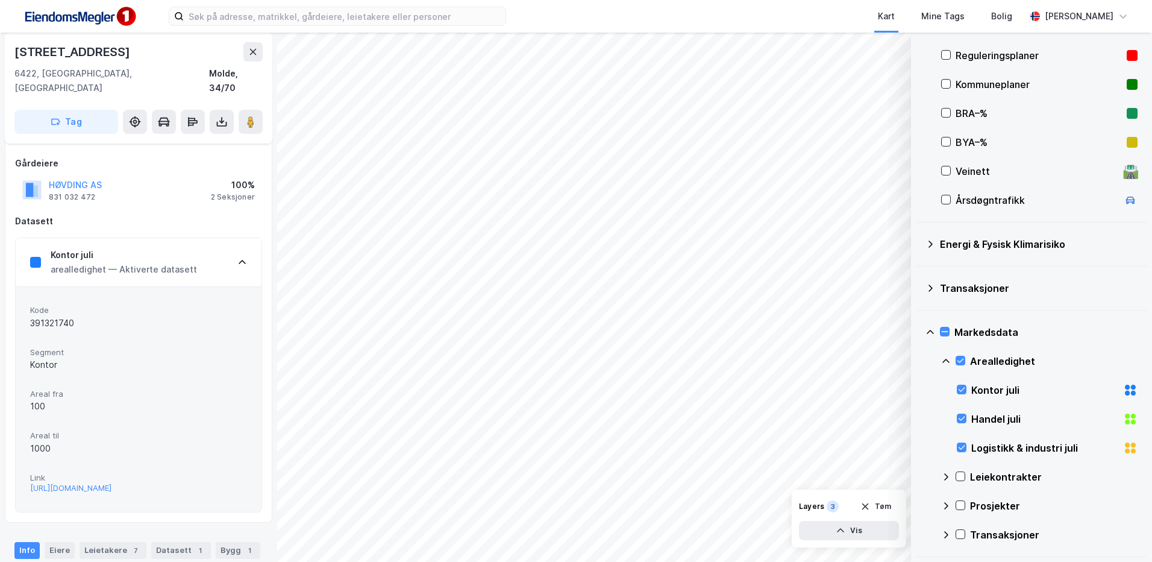
click at [949, 477] on icon at bounding box center [946, 477] width 10 height 10
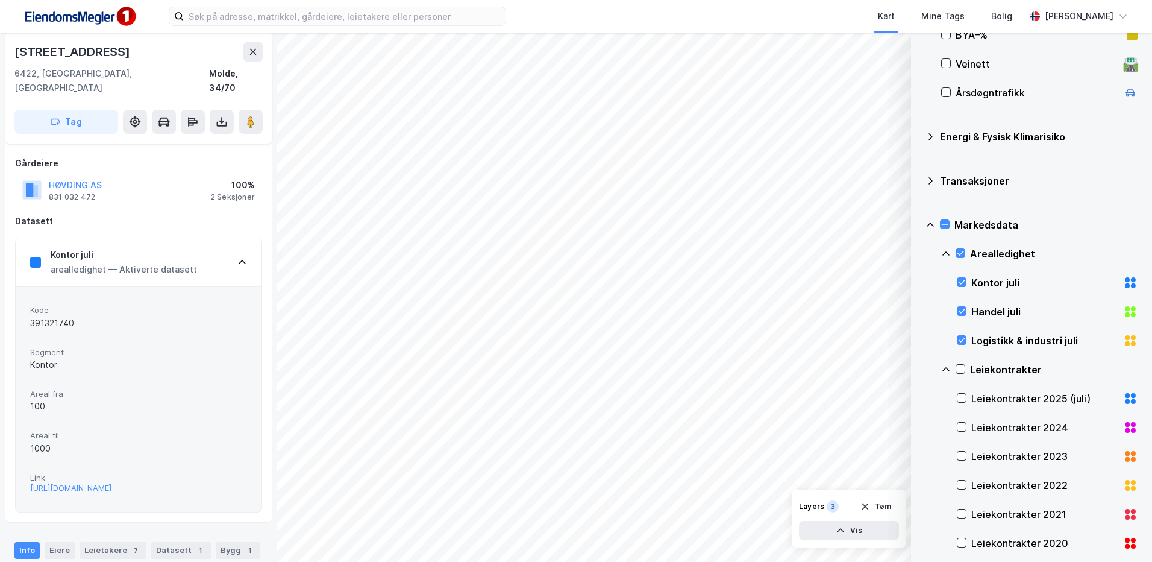
scroll to position [446, 0]
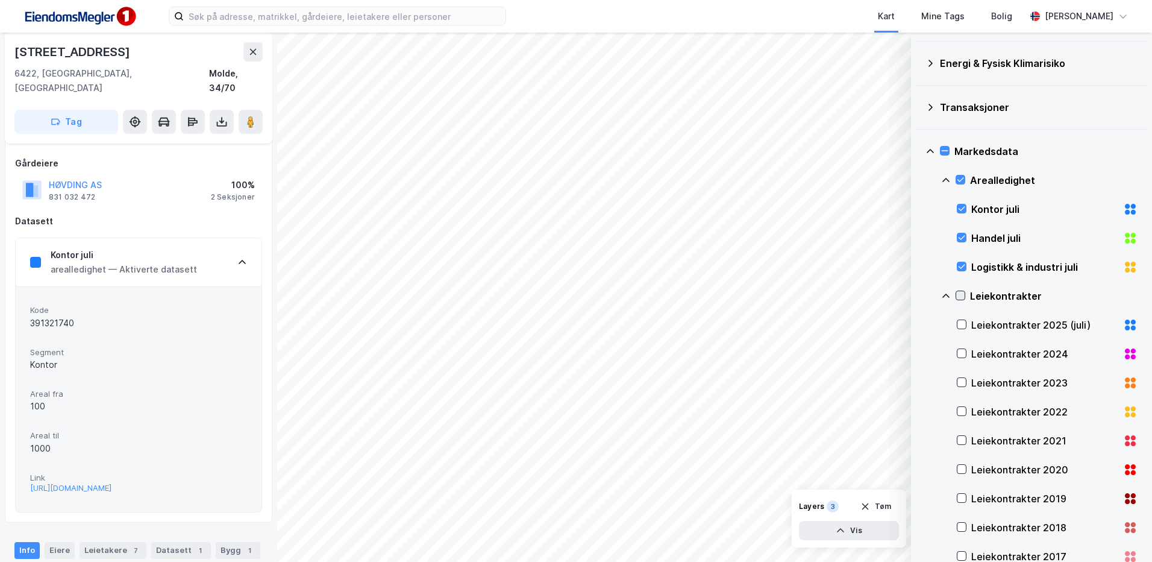
click at [960, 299] on icon at bounding box center [960, 295] width 8 height 8
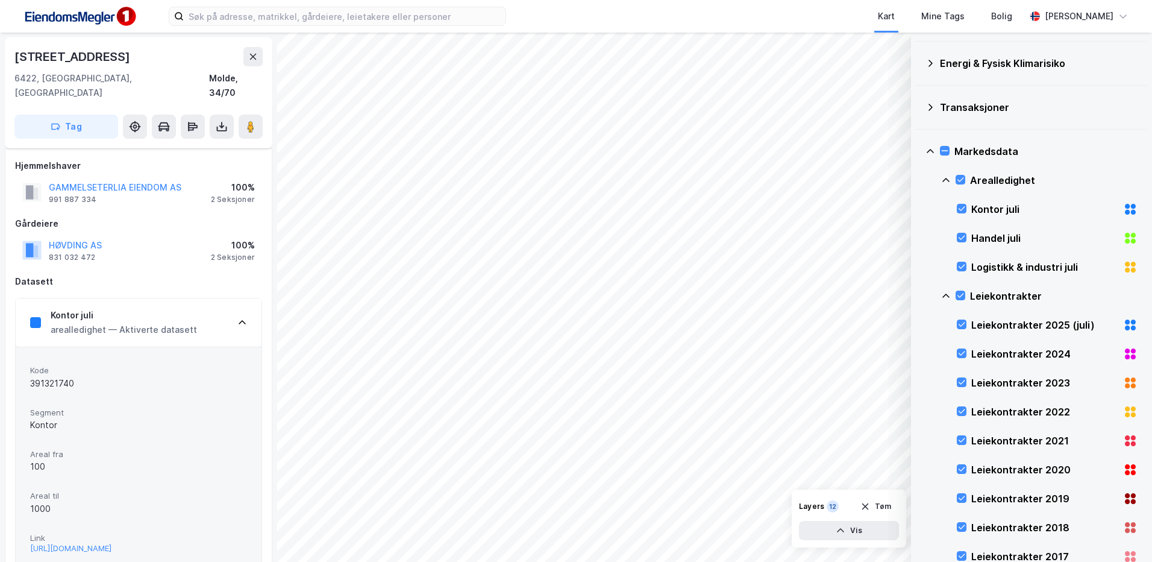
click at [962, 174] on div "Arealledighet" at bounding box center [1039, 180] width 196 height 29
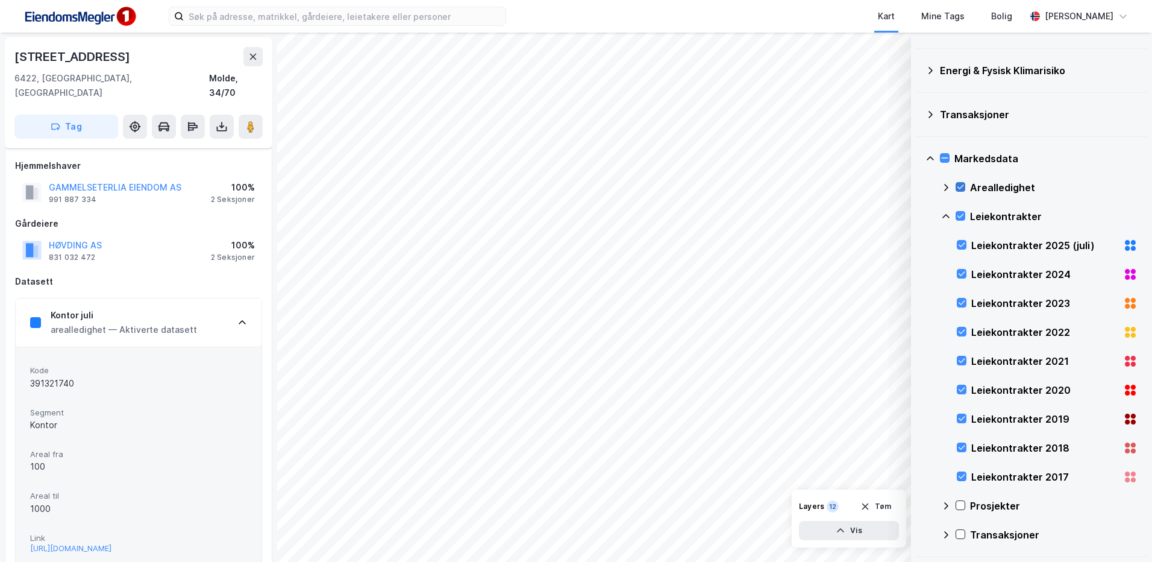
click at [960, 188] on icon at bounding box center [960, 187] width 8 height 8
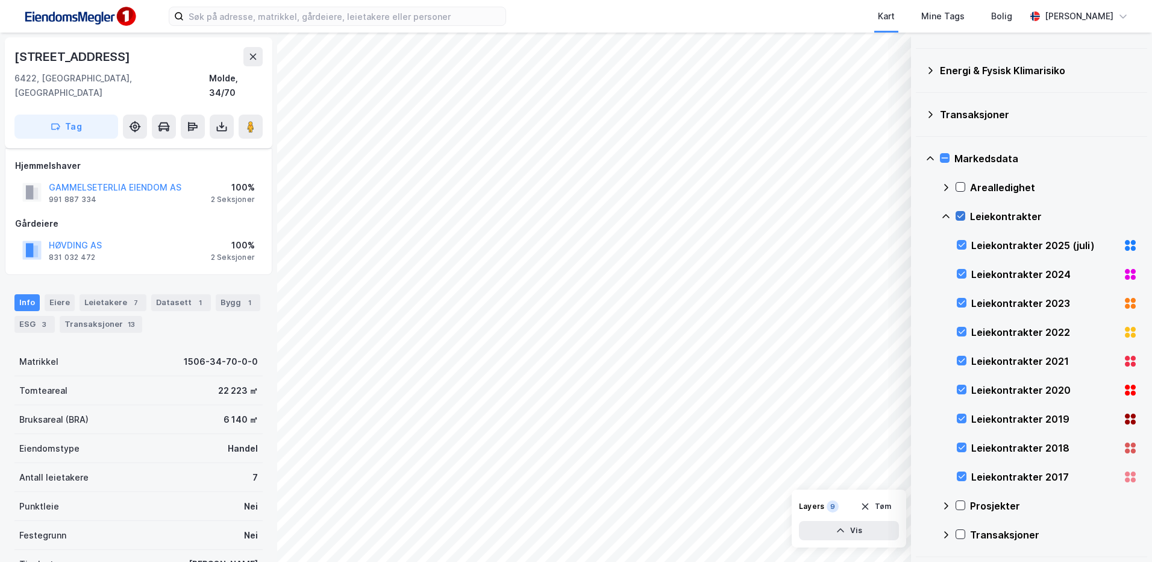
click at [963, 214] on icon at bounding box center [960, 216] width 8 height 8
click at [949, 216] on icon at bounding box center [946, 217] width 10 height 10
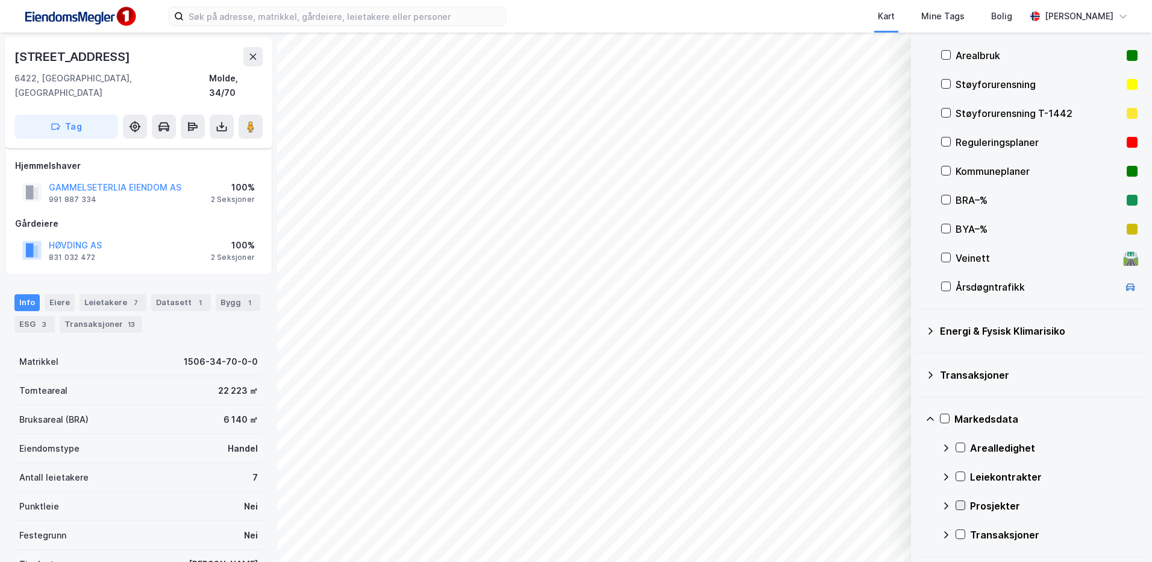
click at [961, 506] on icon at bounding box center [961, 505] width 7 height 4
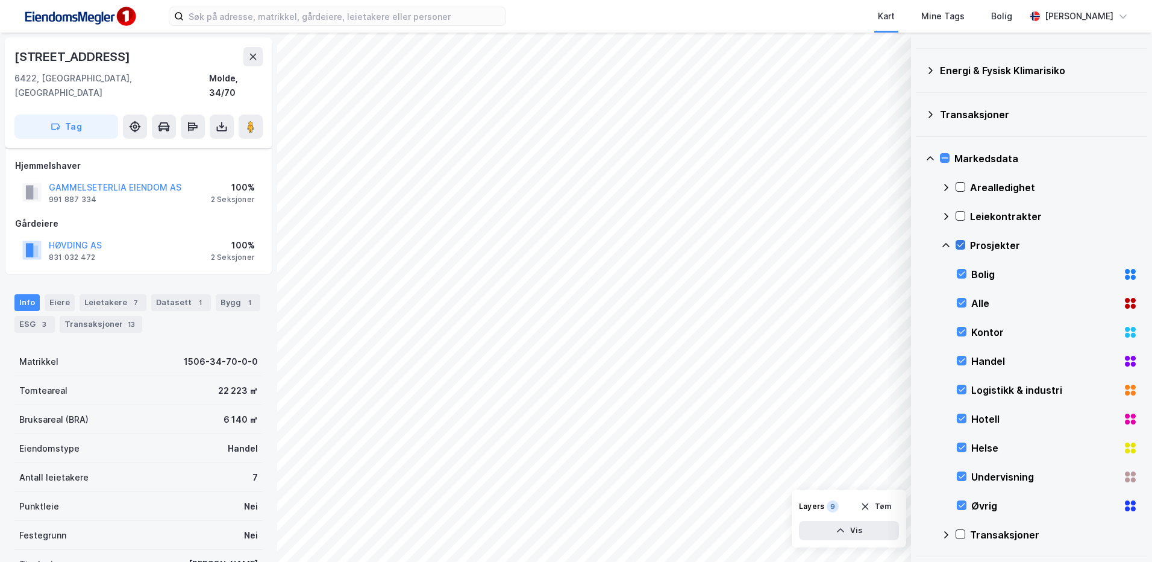
click at [958, 245] on icon at bounding box center [961, 245] width 7 height 4
click at [946, 243] on icon at bounding box center [946, 245] width 7 height 4
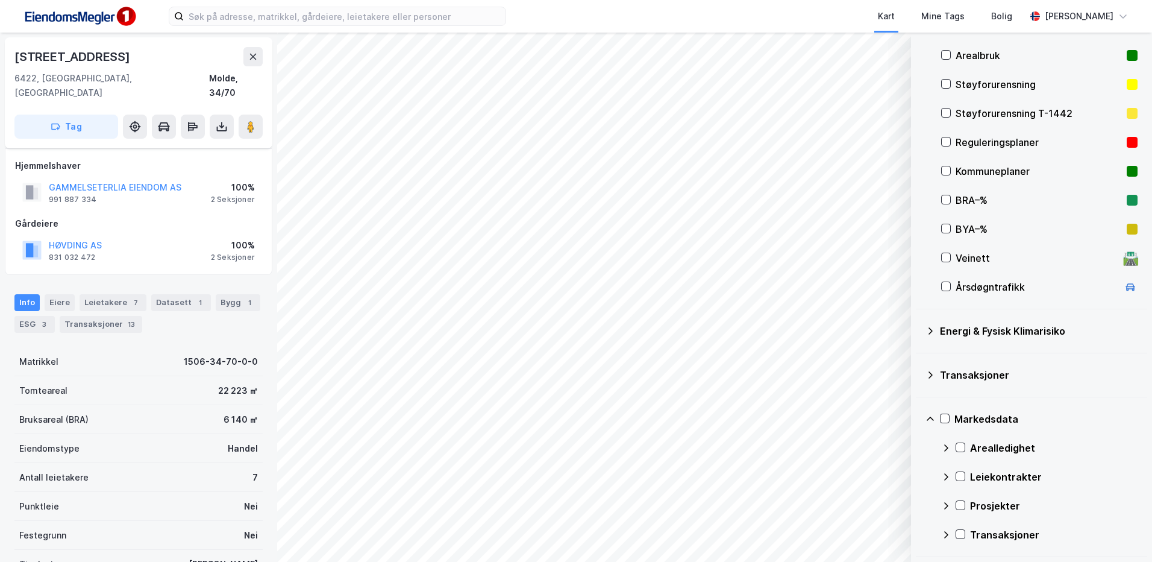
scroll to position [178, 0]
click at [961, 532] on icon at bounding box center [960, 534] width 8 height 8
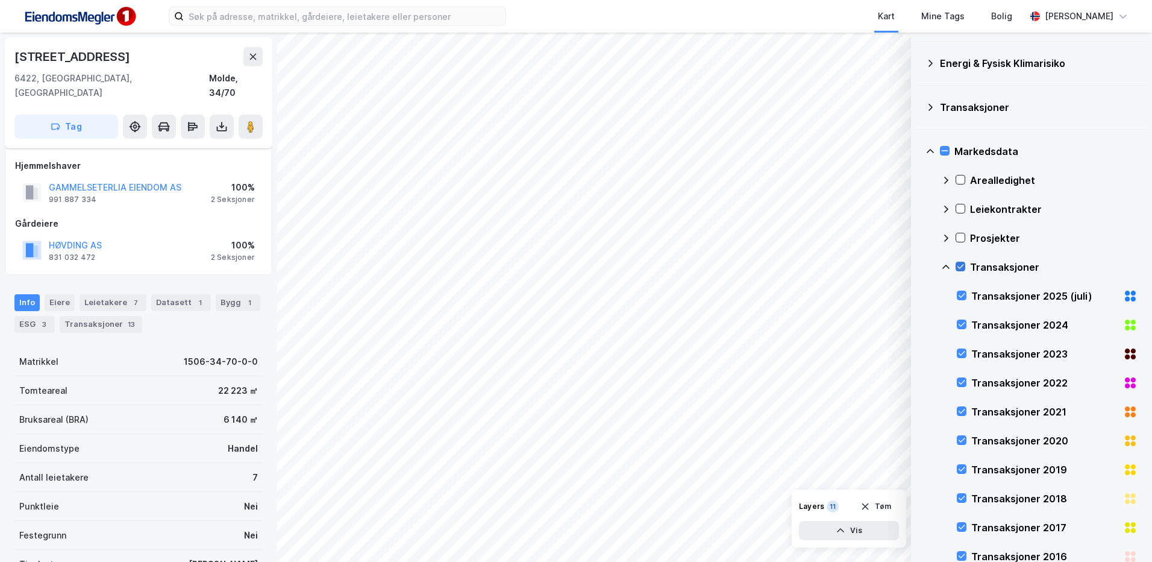
click at [962, 269] on icon at bounding box center [960, 266] width 8 height 8
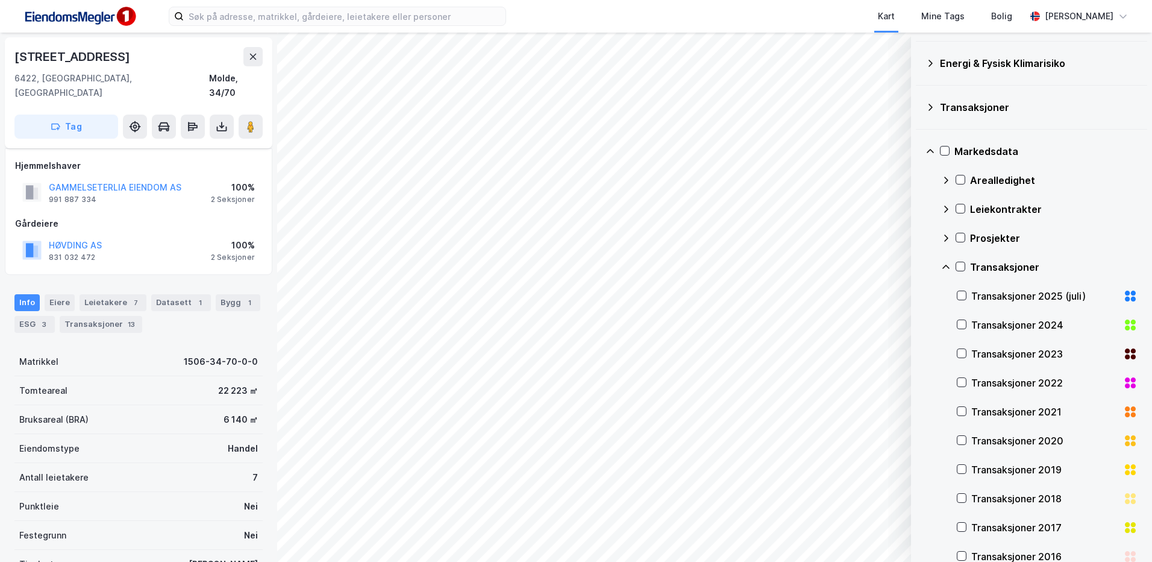
click at [950, 274] on div "Transaksjoner" at bounding box center [1039, 267] width 196 height 29
